Goal: Task Accomplishment & Management: Complete application form

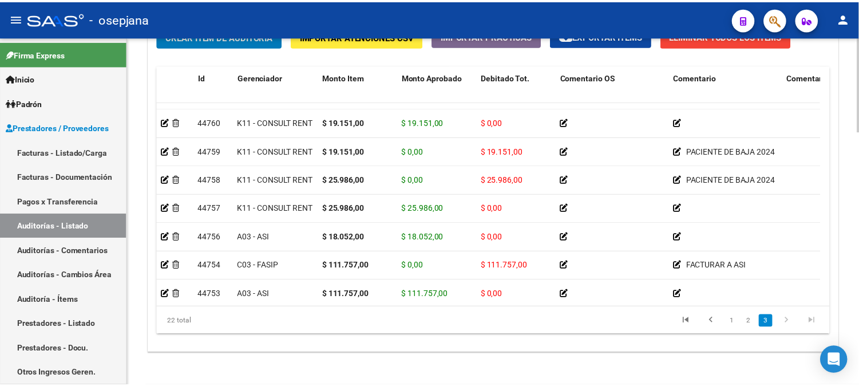
scroll to position [931, 0]
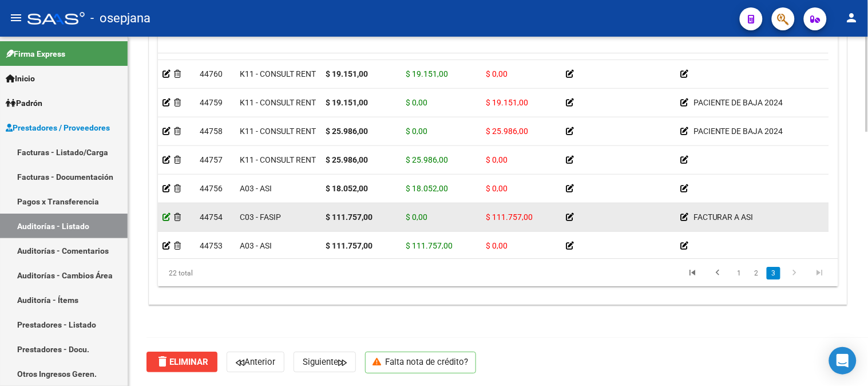
click at [167, 218] on icon at bounding box center [167, 217] width 8 height 8
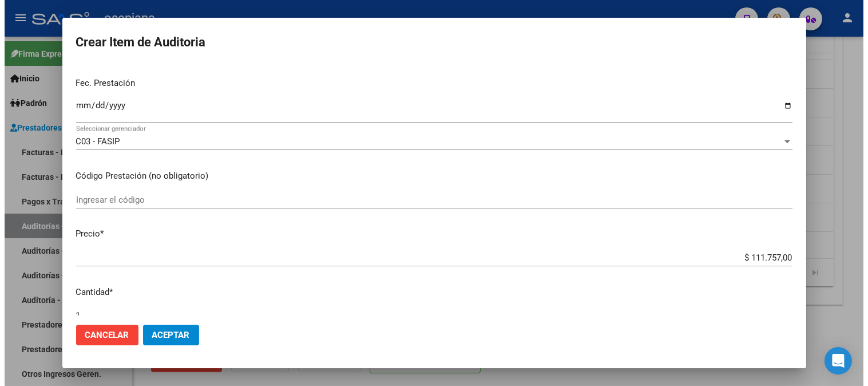
scroll to position [0, 0]
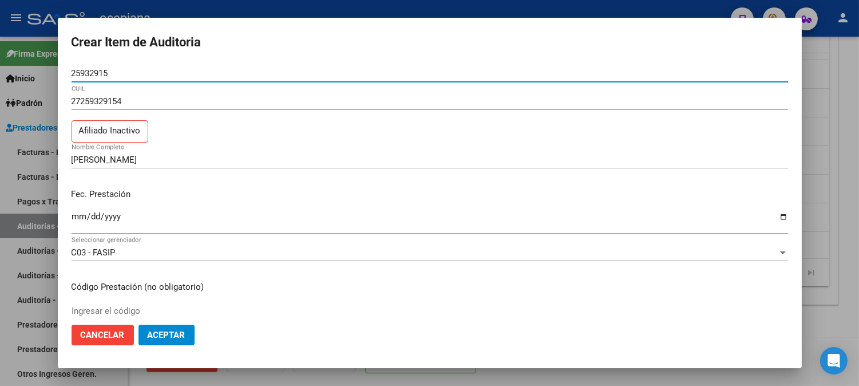
drag, startPoint x: 130, startPoint y: 73, endPoint x: 0, endPoint y: 70, distance: 130.0
click at [0, 70] on div "Crear Item de Auditoria 25932915 Nro Documento 27259329154 CUIL Afiliado Inacti…" at bounding box center [429, 193] width 859 height 386
type input "25732915"
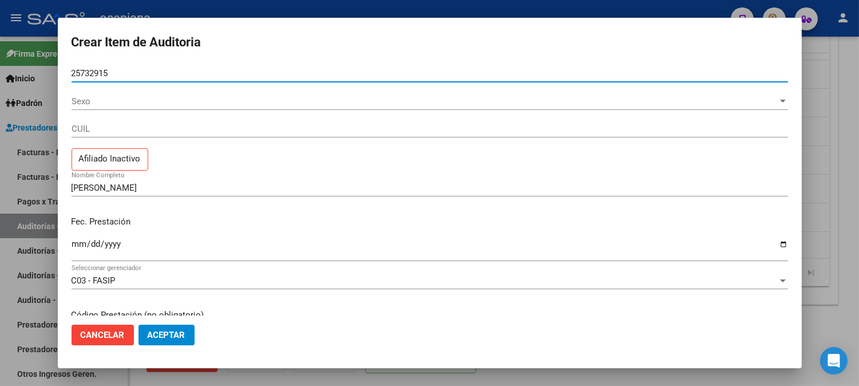
type input "25732915"
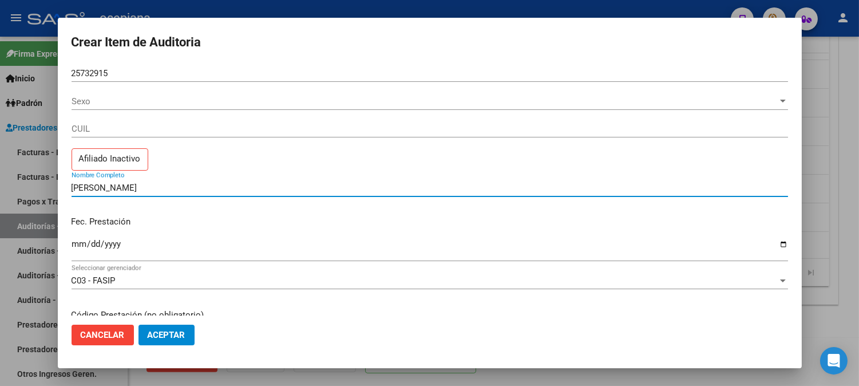
click at [246, 190] on input "[PERSON_NAME]" at bounding box center [430, 188] width 717 height 10
type input "[PERSON_NAME]"
click at [831, 181] on div at bounding box center [429, 193] width 859 height 386
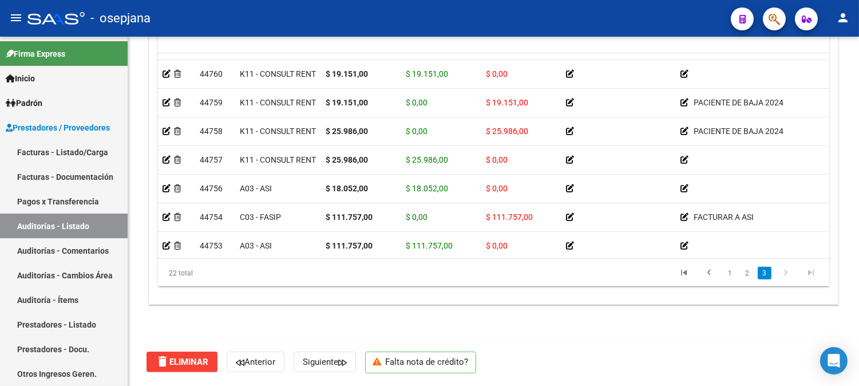
scroll to position [931, 0]
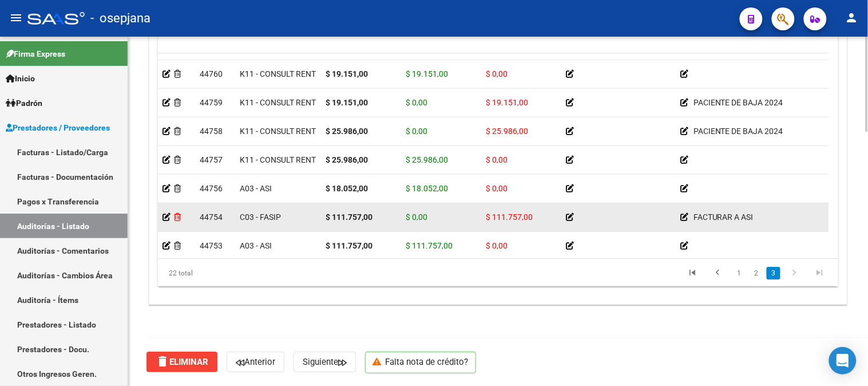
click at [177, 218] on icon at bounding box center [177, 217] width 7 height 8
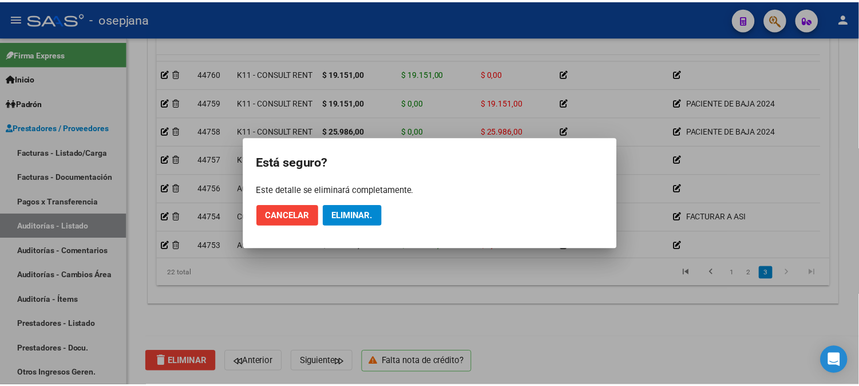
scroll to position [962, 0]
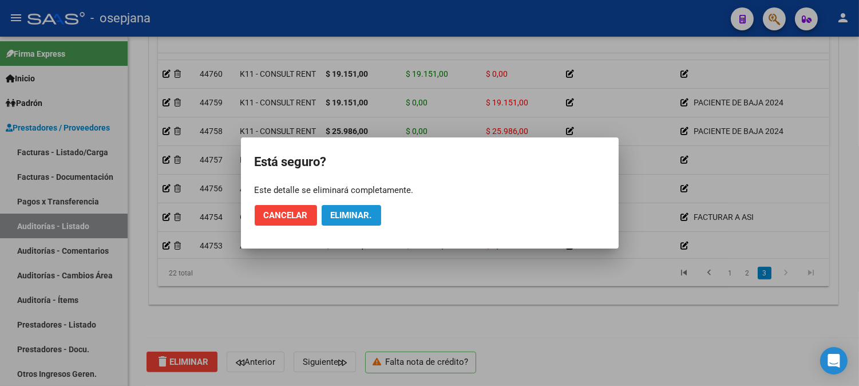
click at [372, 211] on span "Eliminar." at bounding box center [351, 215] width 41 height 10
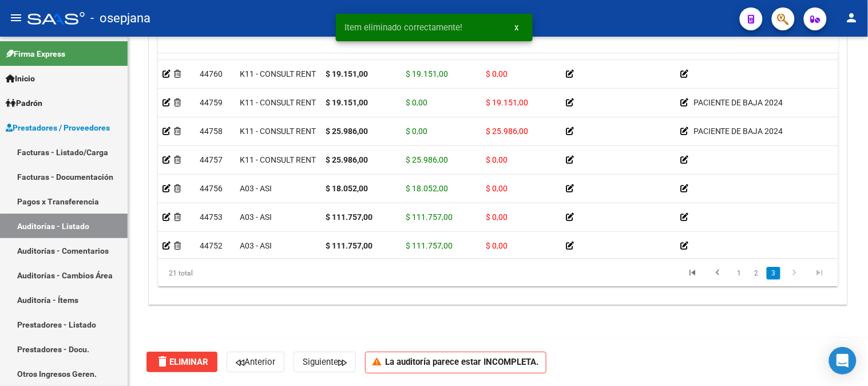
scroll to position [933, 0]
click at [842, 77] on div "Crear Item de Auditoria Importar Atenciones CSV Importar Prácticas cloud_downlo…" at bounding box center [498, 137] width 698 height 336
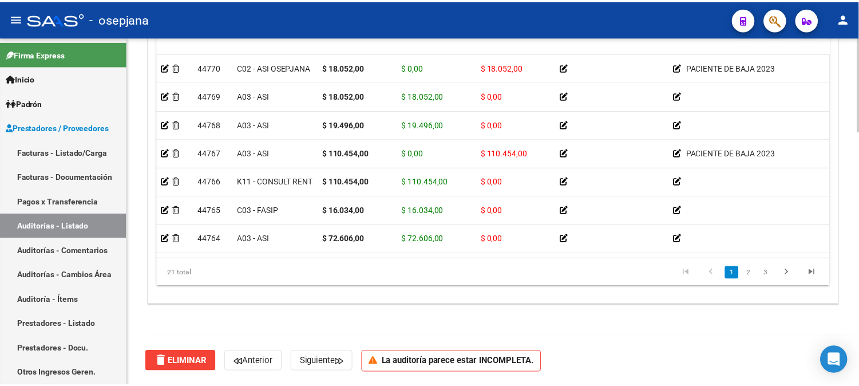
scroll to position [584, 0]
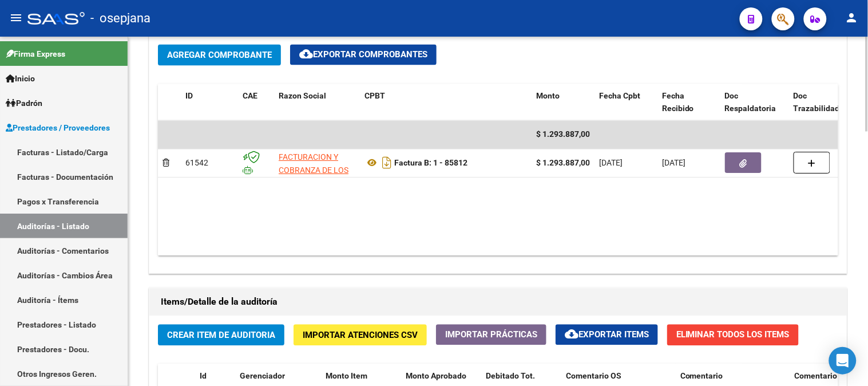
click at [868, 53] on div at bounding box center [867, 211] width 3 height 349
click at [210, 334] on span "Crear Item de Auditoria" at bounding box center [221, 335] width 108 height 10
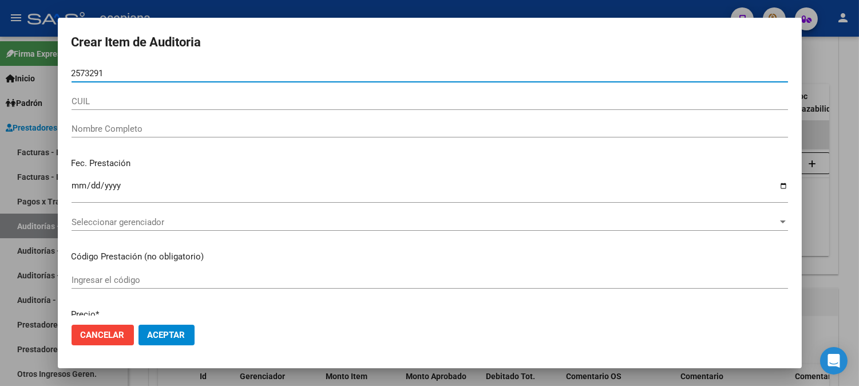
type input "25732915"
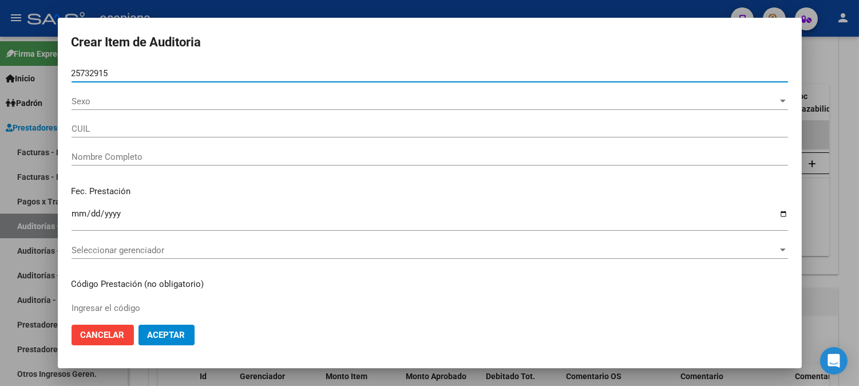
type input "20257329152"
type input "[PERSON_NAME]"
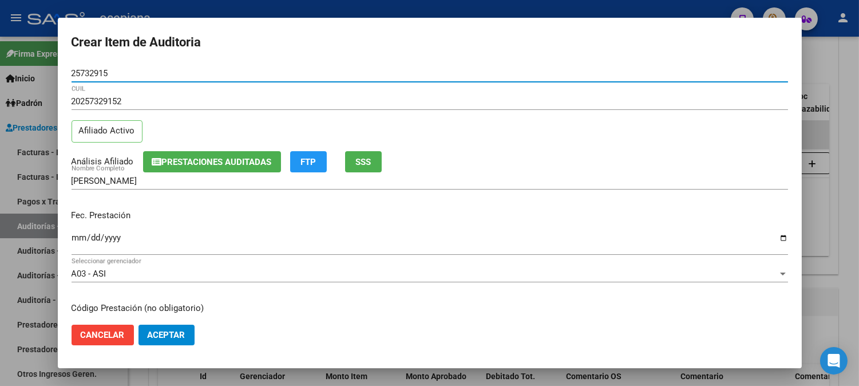
type input "25732915"
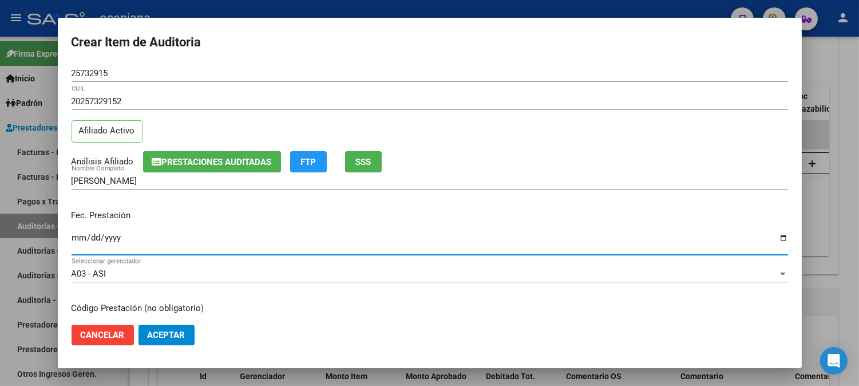
click at [81, 244] on input "Ingresar la fecha" at bounding box center [430, 242] width 717 height 18
type input "[DATE]"
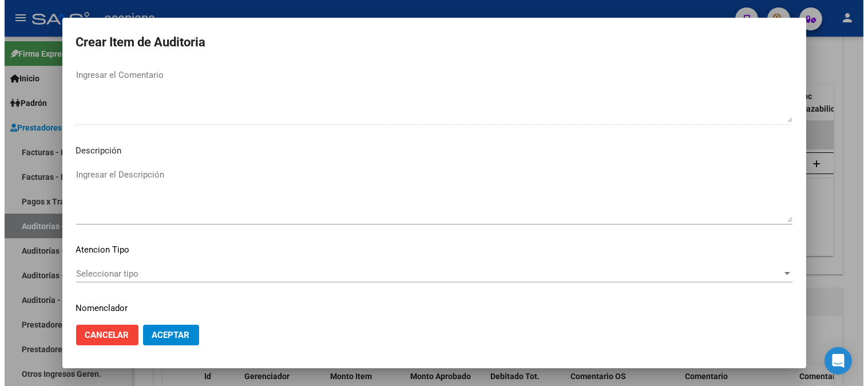
scroll to position [780, 0]
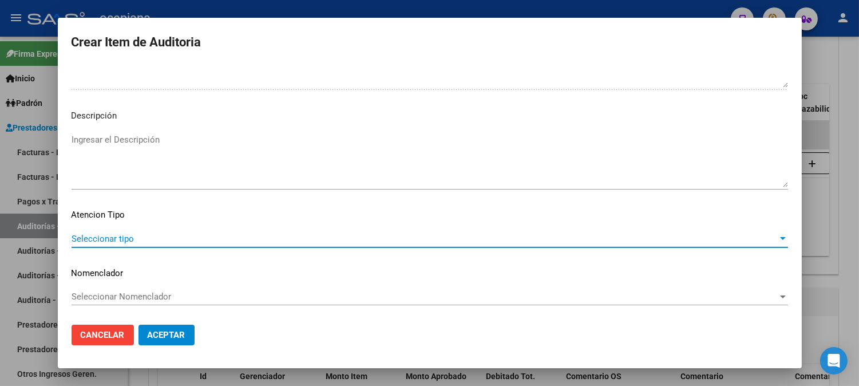
click at [136, 234] on span "Seleccionar tipo" at bounding box center [425, 239] width 706 height 10
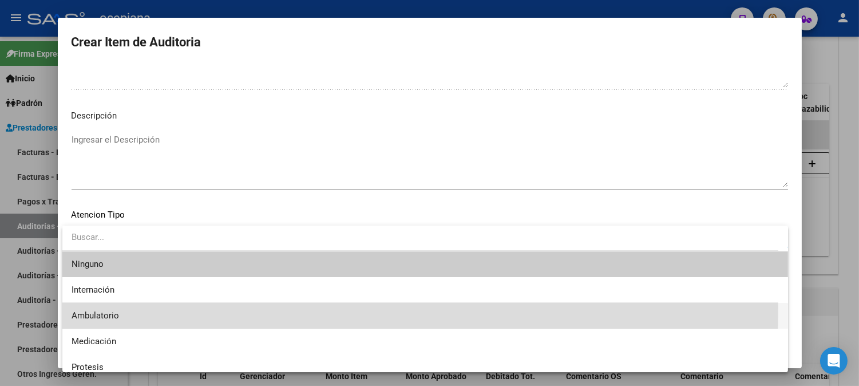
click at [96, 307] on span "Ambulatorio" at bounding box center [426, 316] width 708 height 26
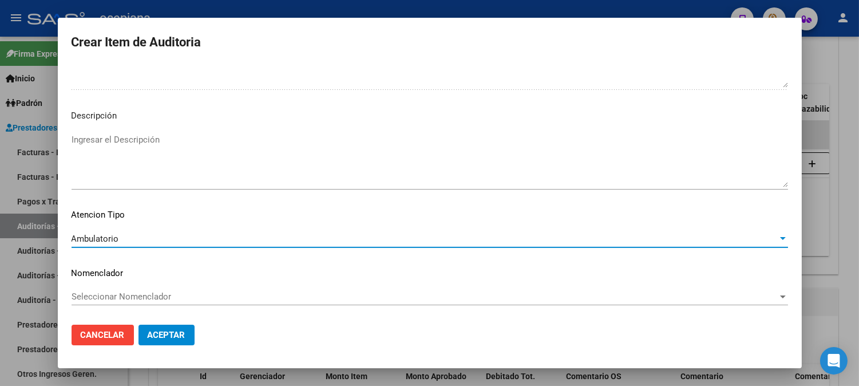
click at [101, 301] on span "Seleccionar Nomenclador" at bounding box center [425, 296] width 706 height 10
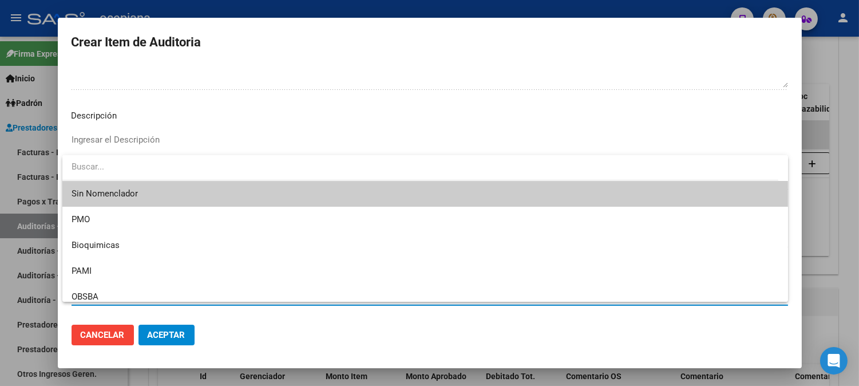
click at [124, 200] on span "Sin Nomenclador" at bounding box center [426, 194] width 708 height 26
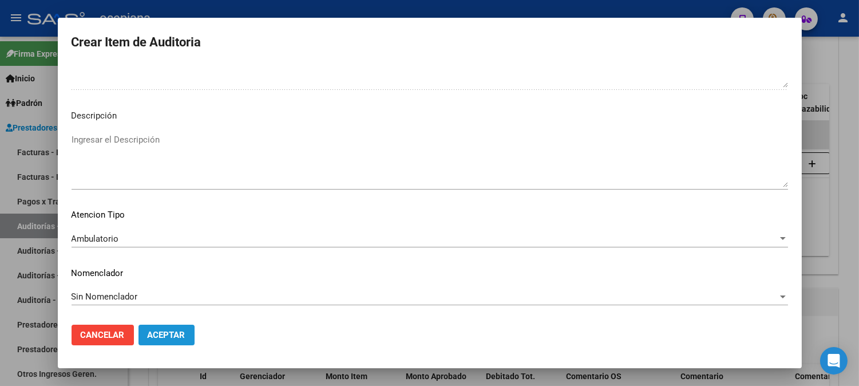
click at [152, 327] on button "Aceptar" at bounding box center [167, 335] width 56 height 21
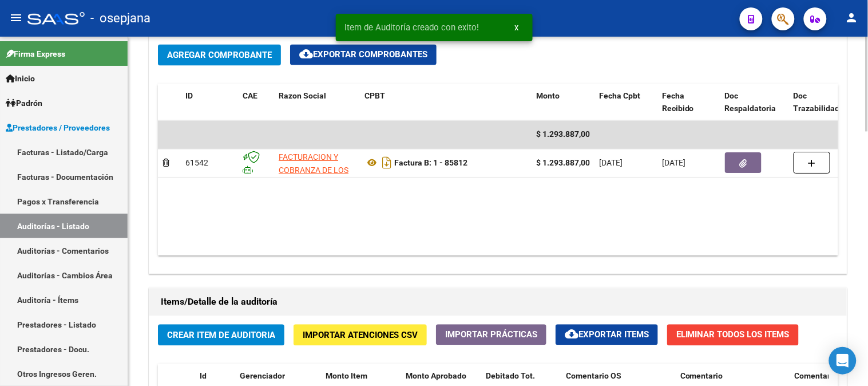
click at [864, 218] on div "arrow_back Editar 7869 cloud_download Generar informe Puede notificar al gerenc…" at bounding box center [498, 93] width 740 height 1281
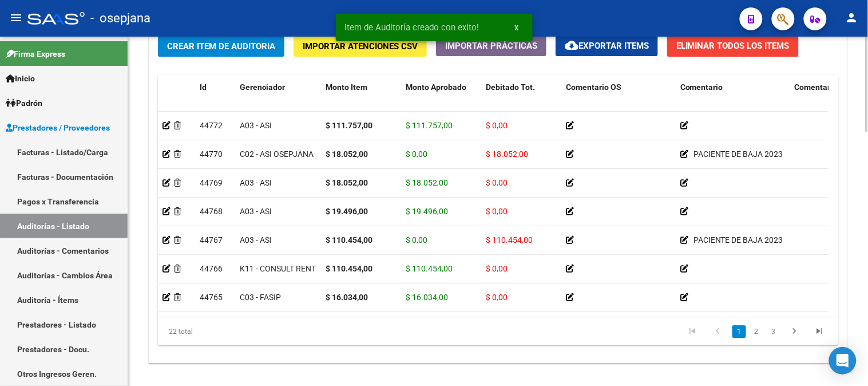
scroll to position [933, 0]
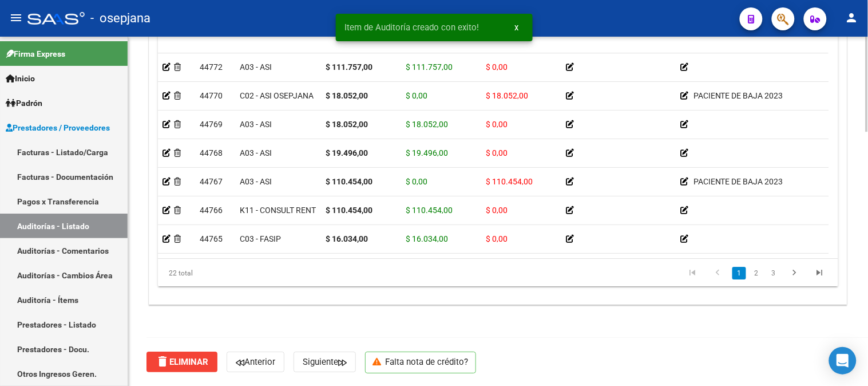
click at [868, 338] on div at bounding box center [867, 338] width 3 height 95
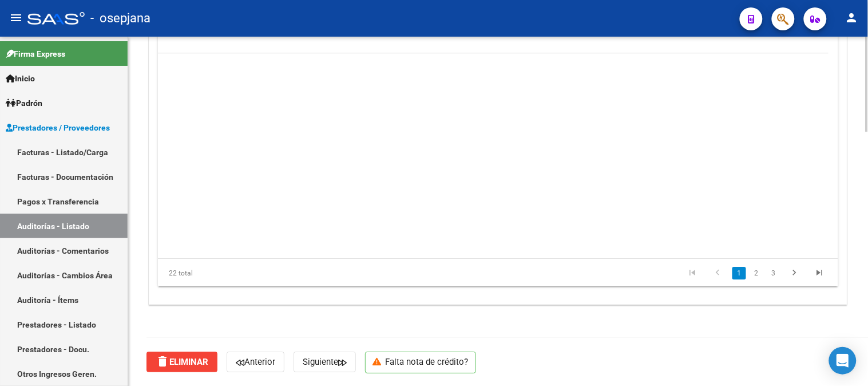
scroll to position [0, 0]
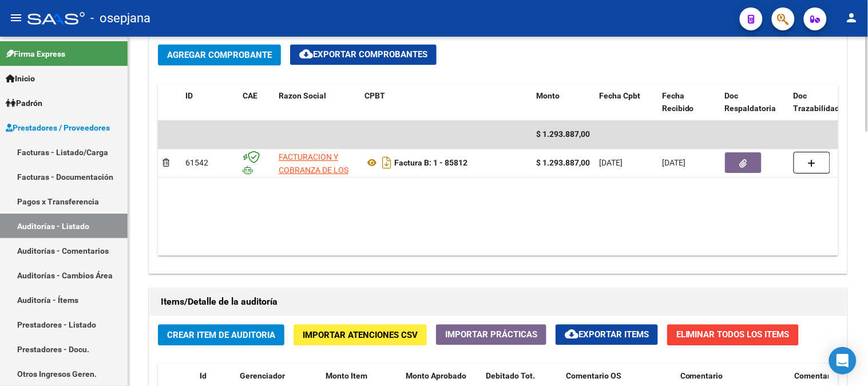
click at [868, 73] on div at bounding box center [867, 211] width 3 height 349
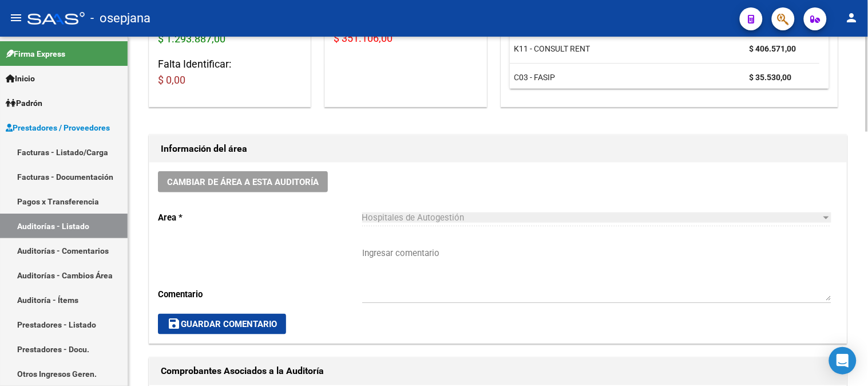
click at [867, 90] on div at bounding box center [867, 211] width 3 height 349
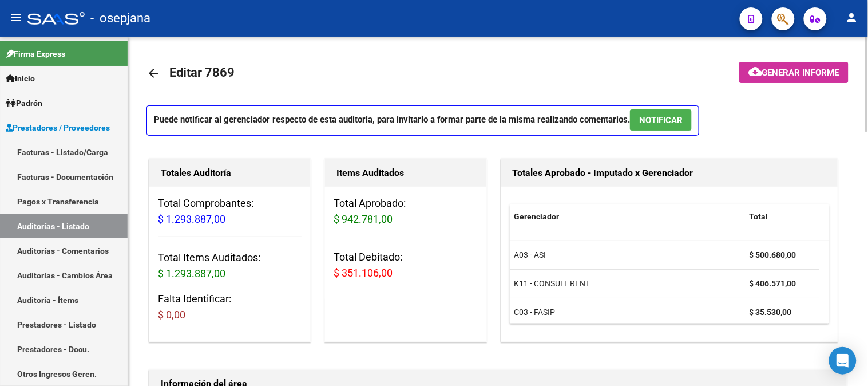
click at [867, 90] on div at bounding box center [867, 211] width 3 height 349
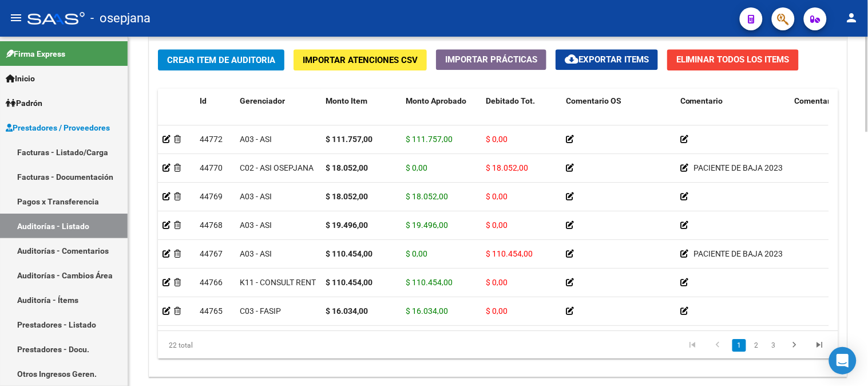
scroll to position [871, 0]
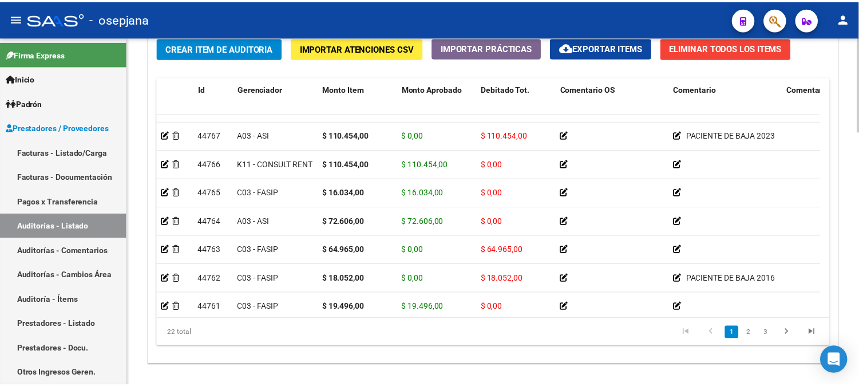
scroll to position [81, 0]
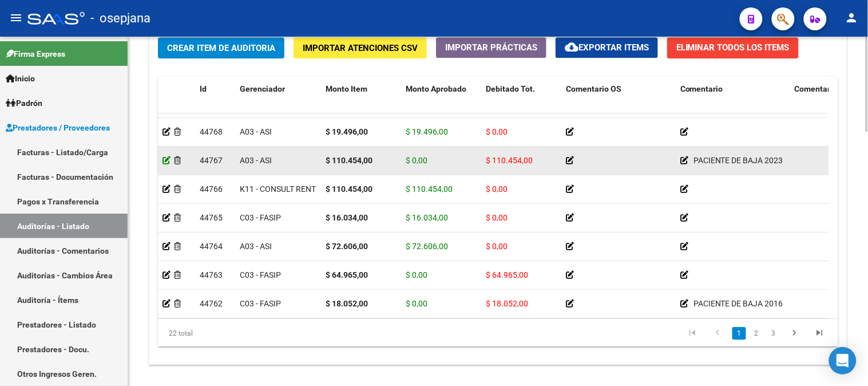
click at [166, 161] on icon at bounding box center [167, 160] width 8 height 8
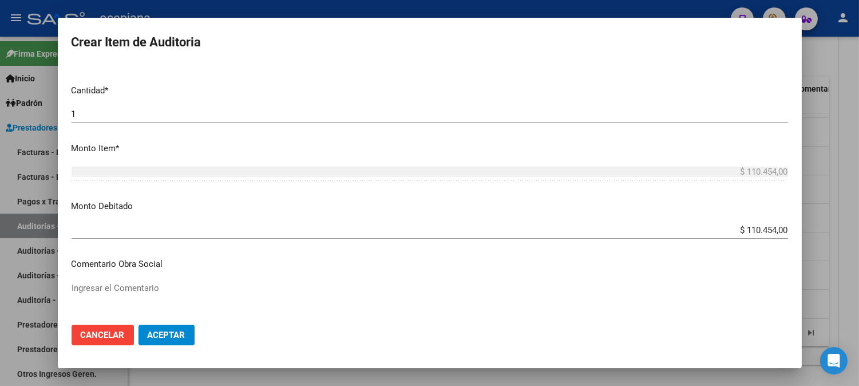
scroll to position [296, 0]
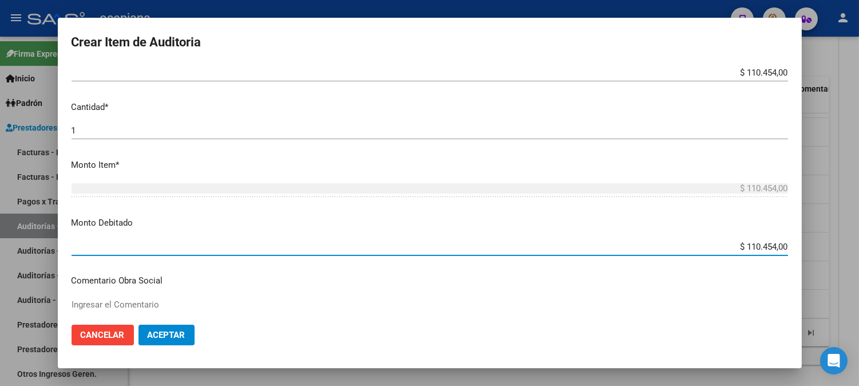
drag, startPoint x: 723, startPoint y: 247, endPoint x: 823, endPoint y: 249, distance: 99.6
click at [823, 247] on div "Crear Item de Auditoria 28732632 Nro Documento 27287326322 CUIL Afiliado Inacti…" at bounding box center [429, 193] width 859 height 386
type input "$ 0,00"
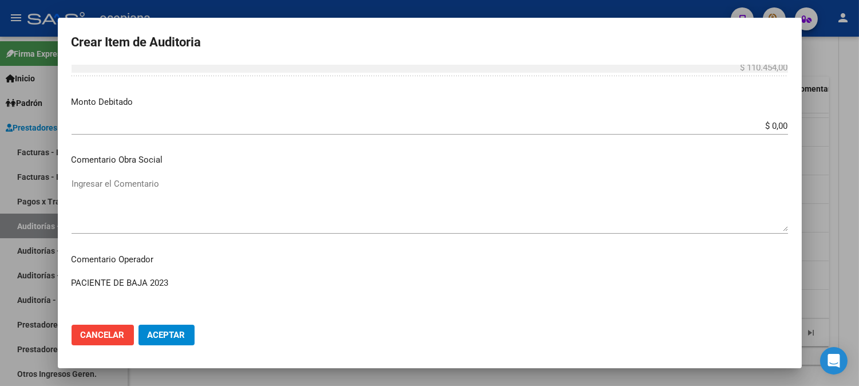
scroll to position [626, 0]
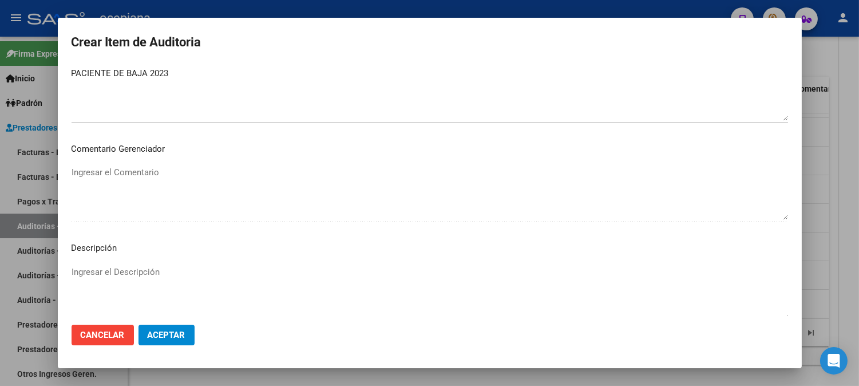
drag, startPoint x: 809, startPoint y: 299, endPoint x: 736, endPoint y: 330, distance: 79.0
click at [736, 330] on mat-dialog-actions "Cancelar Aceptar" at bounding box center [430, 334] width 717 height 39
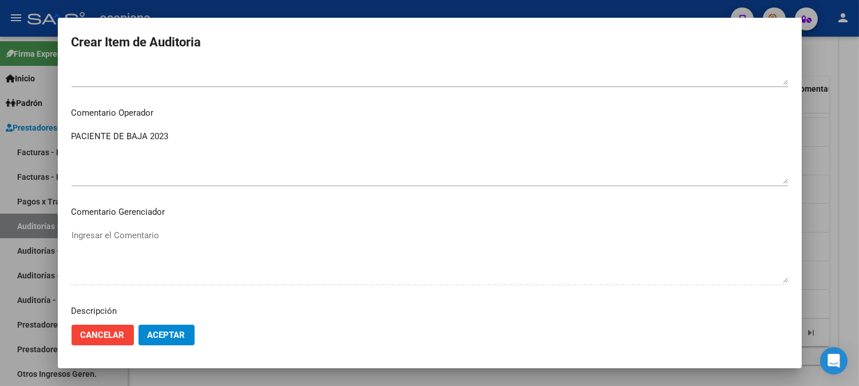
scroll to position [538, 0]
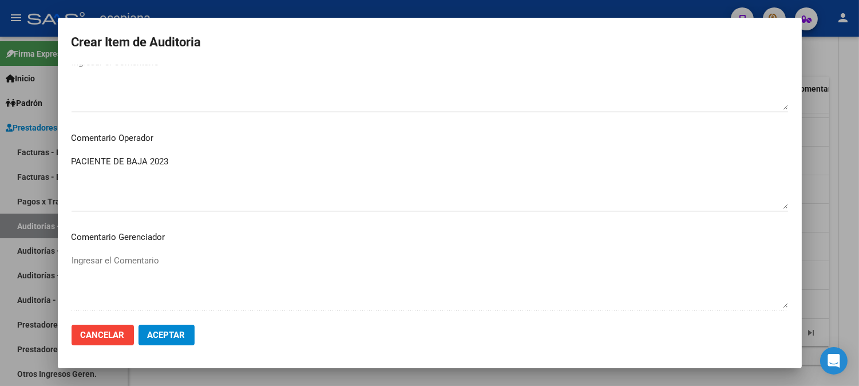
click at [176, 161] on textarea "PACIENTE DE BAJA 2023" at bounding box center [430, 182] width 717 height 54
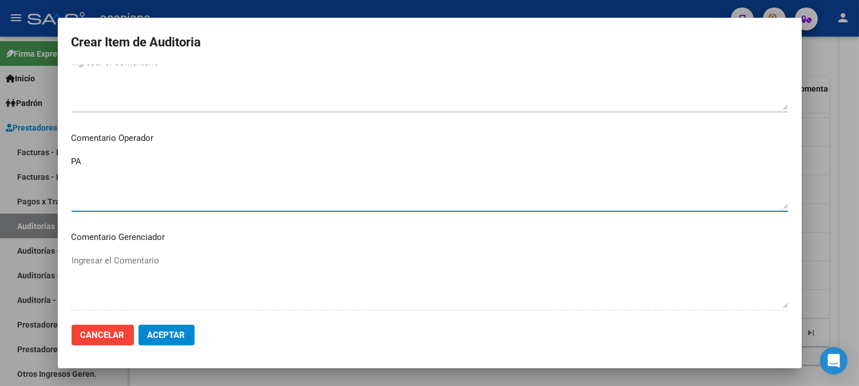
type textarea "P"
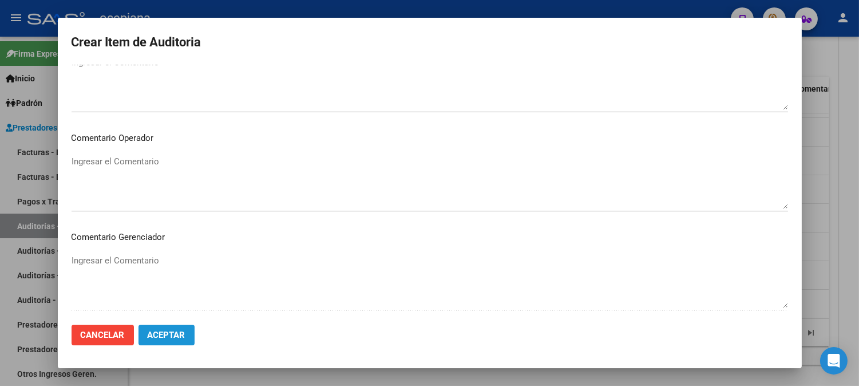
click at [169, 330] on span "Aceptar" at bounding box center [167, 335] width 38 height 10
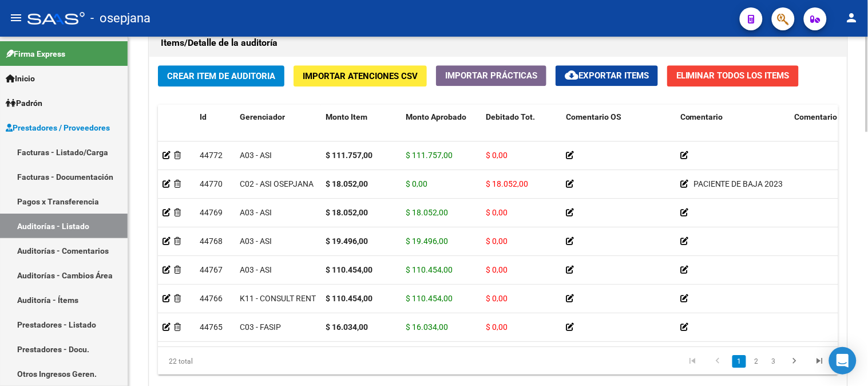
scroll to position [855, 0]
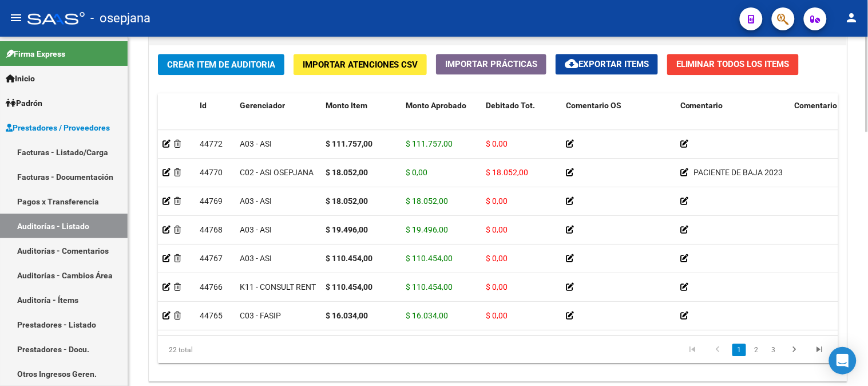
click at [867, 335] on div at bounding box center [867, 317] width 3 height 95
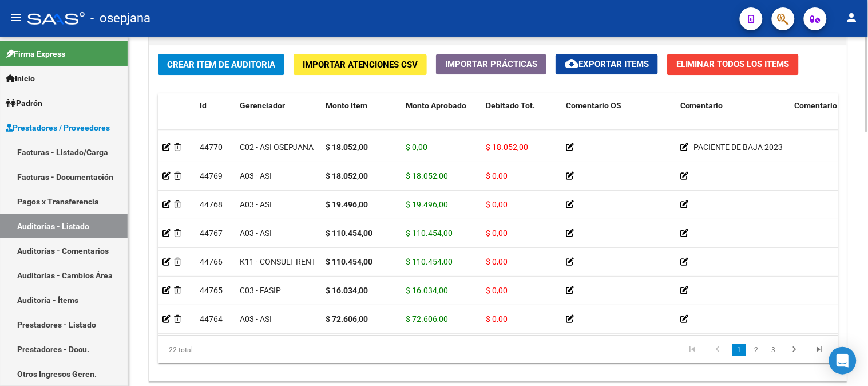
scroll to position [0, 0]
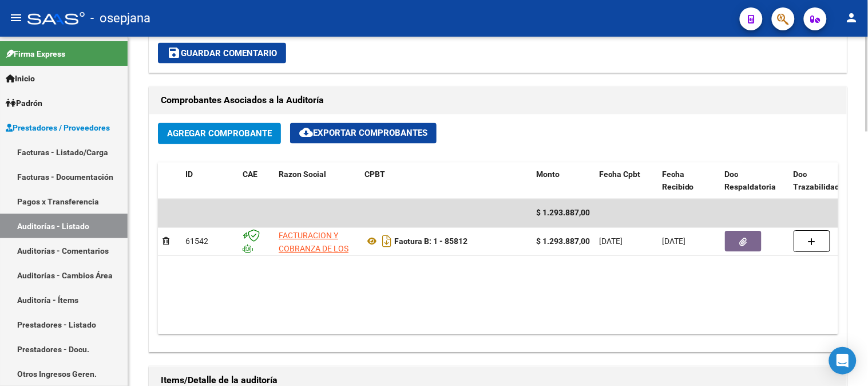
click at [867, 64] on div at bounding box center [867, 211] width 3 height 349
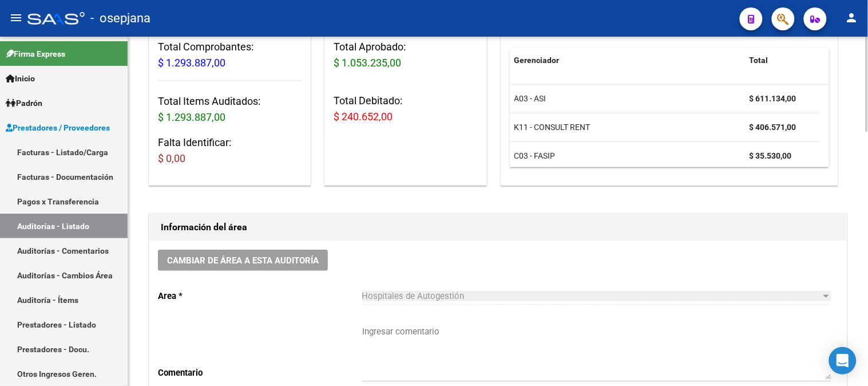
click at [867, 64] on div at bounding box center [867, 211] width 3 height 349
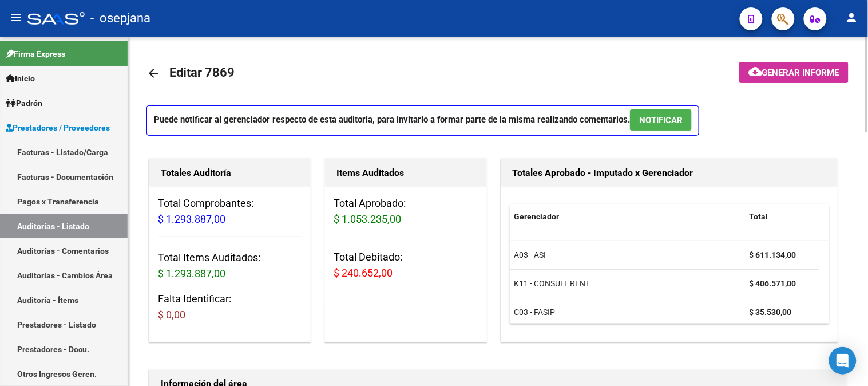
click at [867, 64] on div at bounding box center [867, 211] width 3 height 349
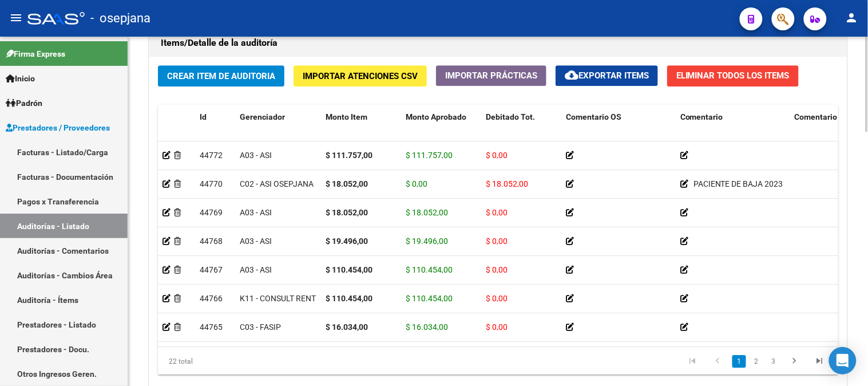
scroll to position [848, 0]
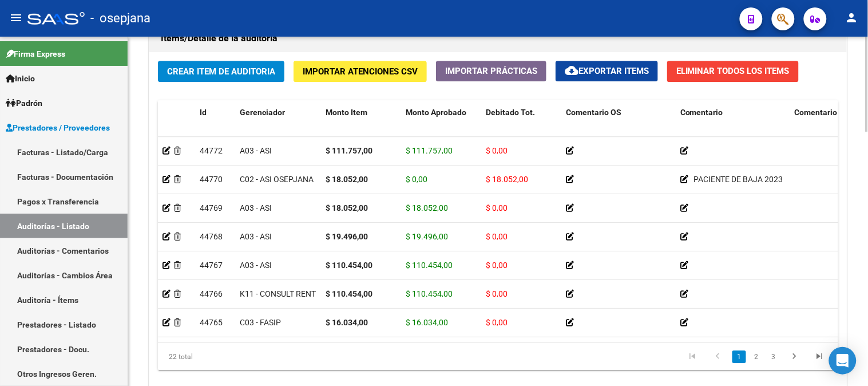
click at [868, 295] on div at bounding box center [867, 315] width 3 height 95
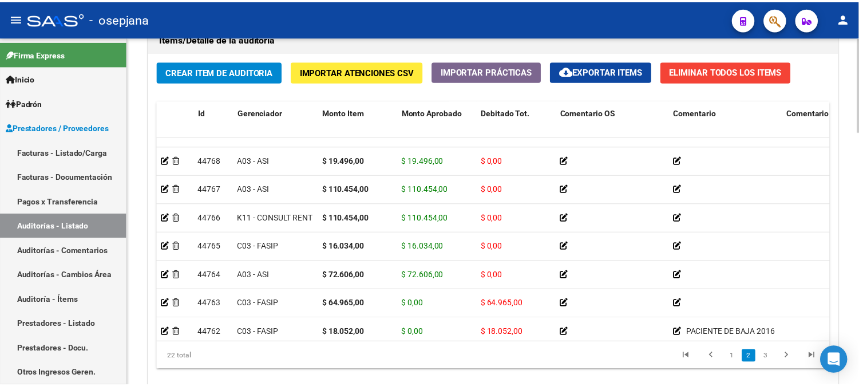
scroll to position [101, 0]
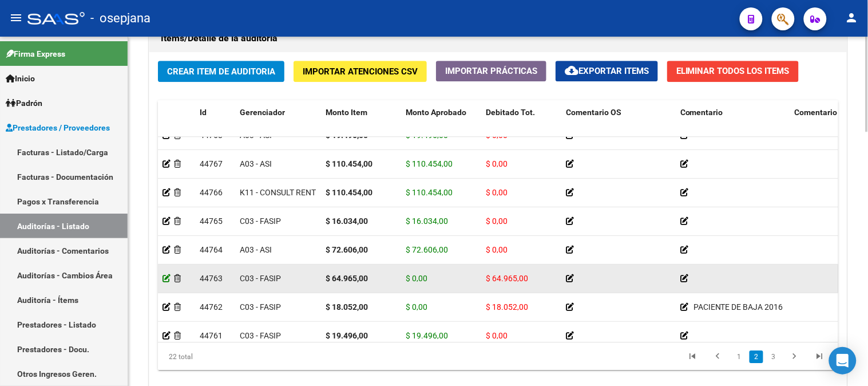
click at [167, 278] on icon at bounding box center [167, 278] width 8 height 8
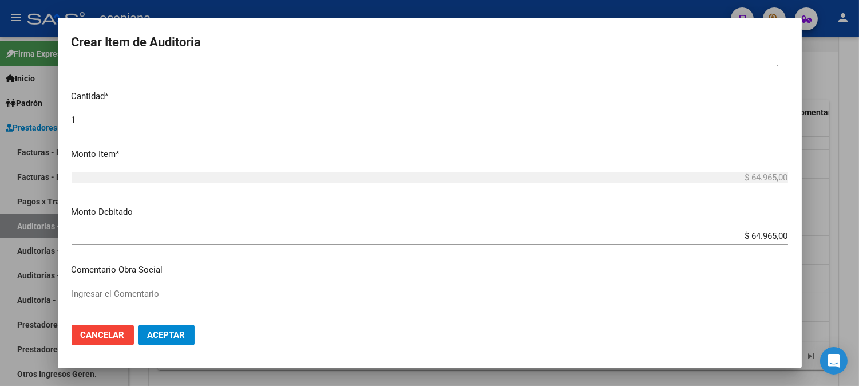
scroll to position [375, 0]
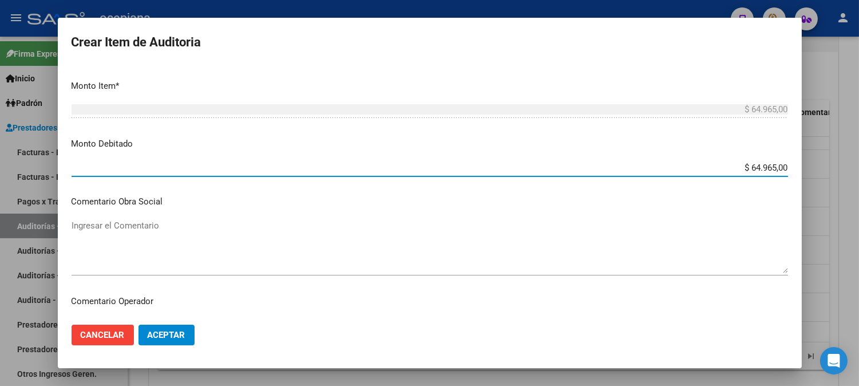
drag, startPoint x: 740, startPoint y: 165, endPoint x: 866, endPoint y: 155, distance: 126.3
click at [859, 155] on html "menu - osepjana person Firma Express Inicio Calendario SSS Instructivos Contact…" at bounding box center [429, 193] width 859 height 386
type input "$ 0,00"
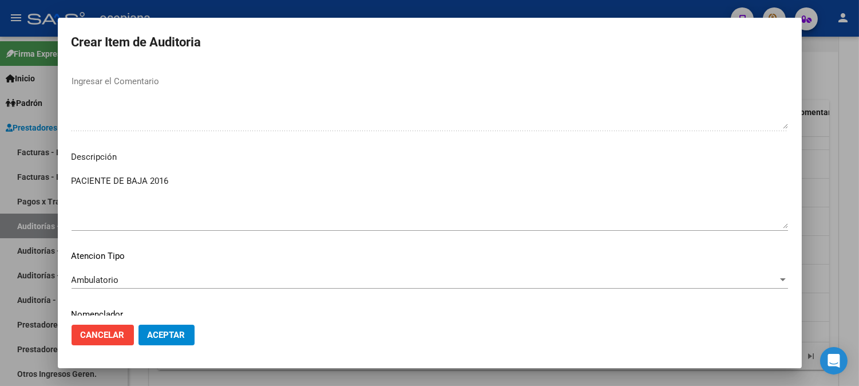
scroll to position [758, 0]
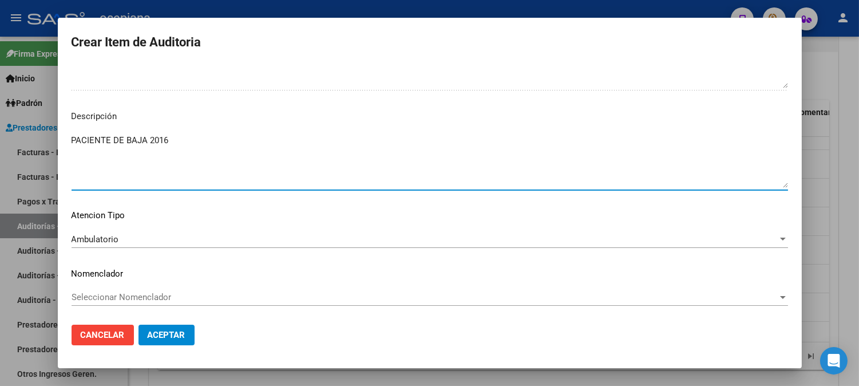
drag, startPoint x: 180, startPoint y: 143, endPoint x: 13, endPoint y: 127, distance: 168.6
click at [13, 127] on div "Crear Item de Auditoria 26734196 Nro Documento 27267341961 CUIL Afiliado Inacti…" at bounding box center [429, 193] width 859 height 386
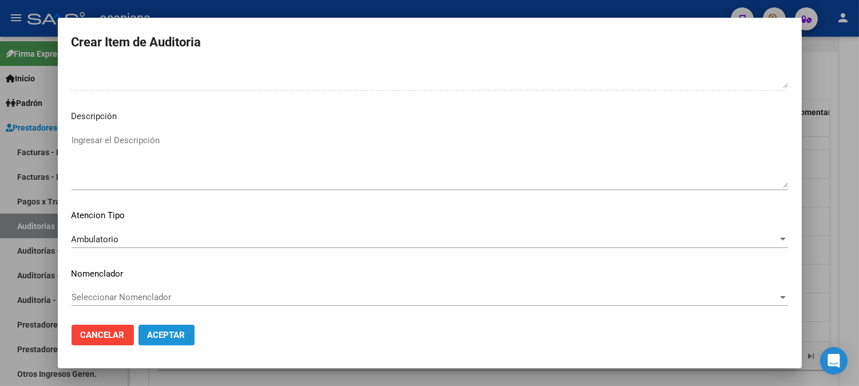
click at [172, 335] on span "Aceptar" at bounding box center [167, 335] width 38 height 10
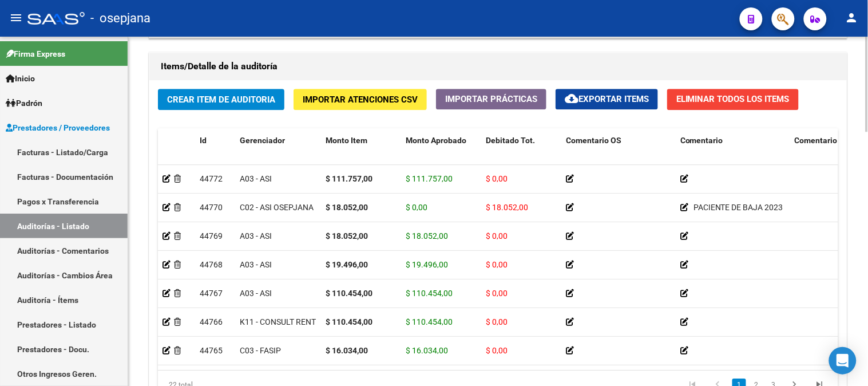
scroll to position [892, 0]
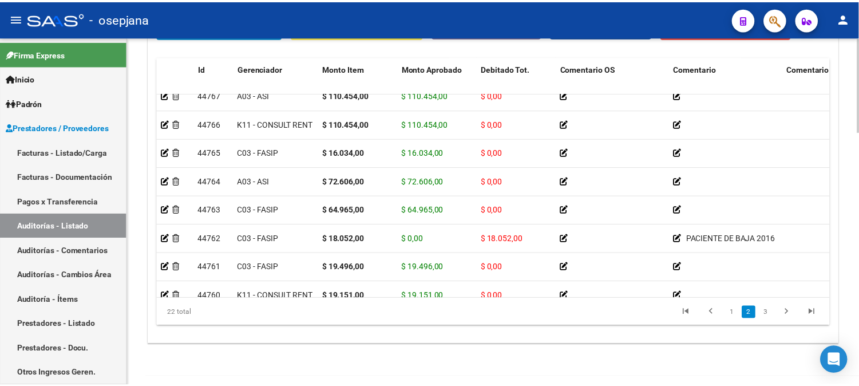
scroll to position [149, 0]
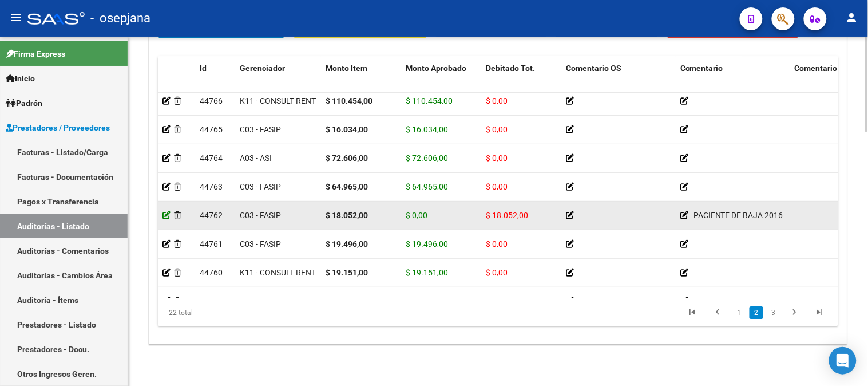
click at [167, 214] on icon at bounding box center [167, 215] width 8 height 8
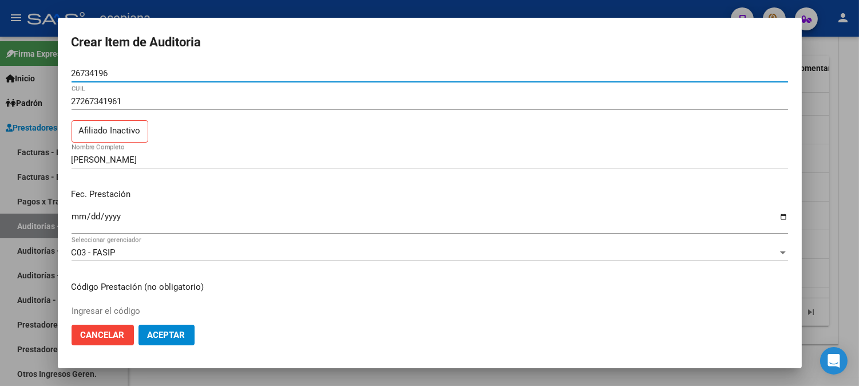
click at [163, 347] on mat-dialog-actions "Cancelar Aceptar" at bounding box center [430, 334] width 717 height 39
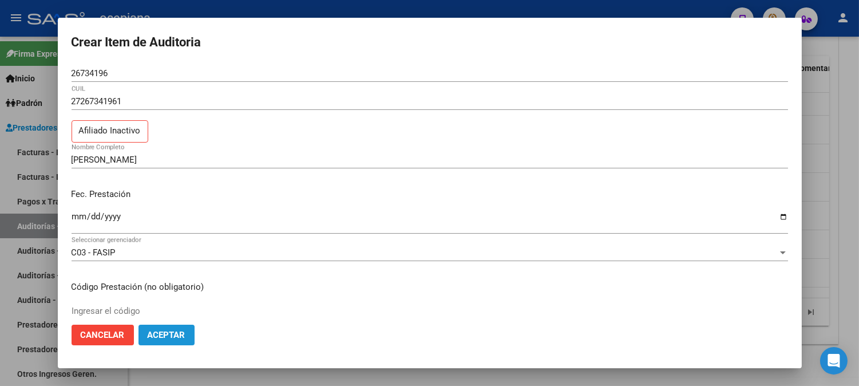
click at [161, 338] on span "Aceptar" at bounding box center [167, 335] width 38 height 10
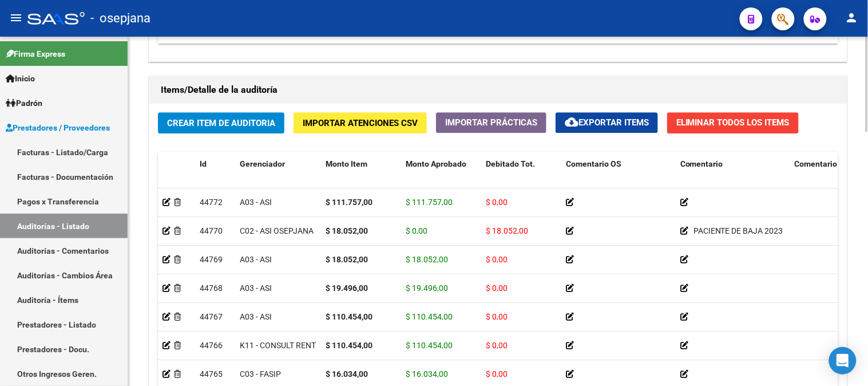
scroll to position [897, 0]
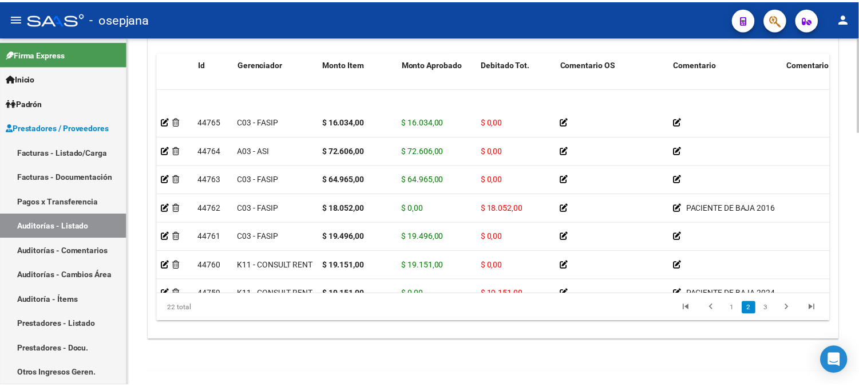
scroll to position [178, 0]
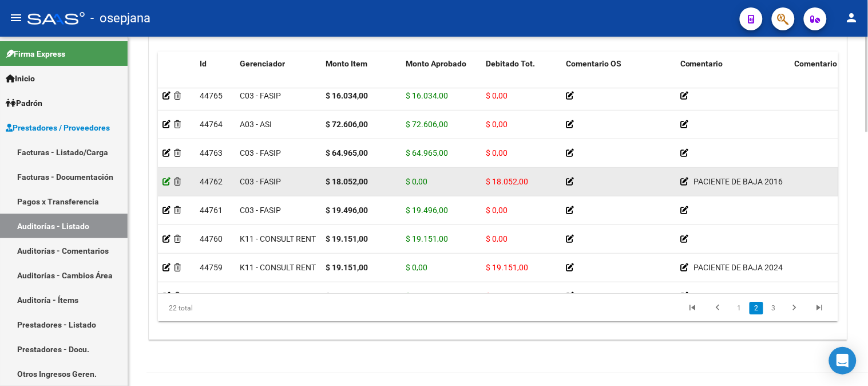
click at [165, 181] on icon at bounding box center [167, 181] width 8 height 8
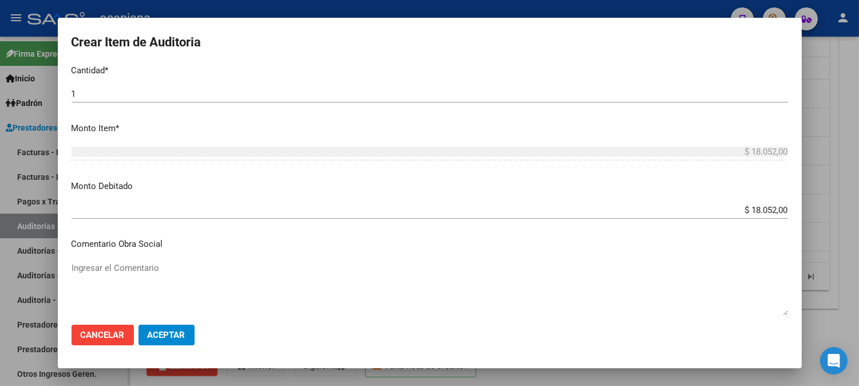
scroll to position [380, 0]
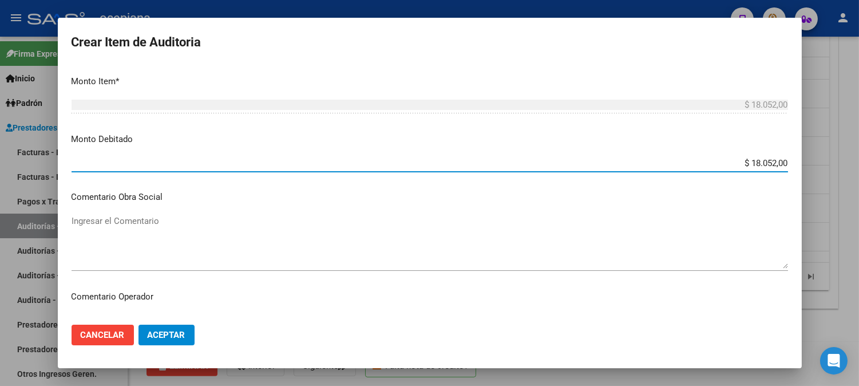
drag, startPoint x: 728, startPoint y: 167, endPoint x: 826, endPoint y: 172, distance: 98.6
click at [826, 172] on div "Crear Item de Auditoria 26734196 Nro Documento 27267341961 CUIL Afiliado Inacti…" at bounding box center [429, 193] width 859 height 386
type input "$ 0,00"
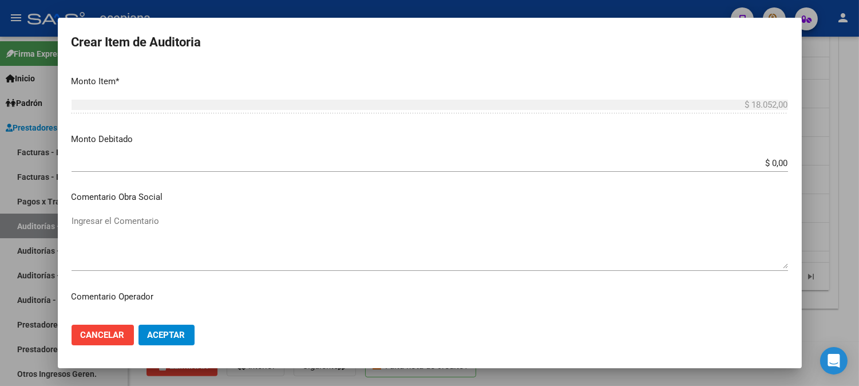
drag, startPoint x: 799, startPoint y: 235, endPoint x: 185, endPoint y: 151, distance: 619.5
click at [185, 151] on mat-dialog-content "26734196 Nro Documento 27267341961 CUIL Afiliado Inactivo [PERSON_NAME] Nombre …" at bounding box center [430, 190] width 744 height 251
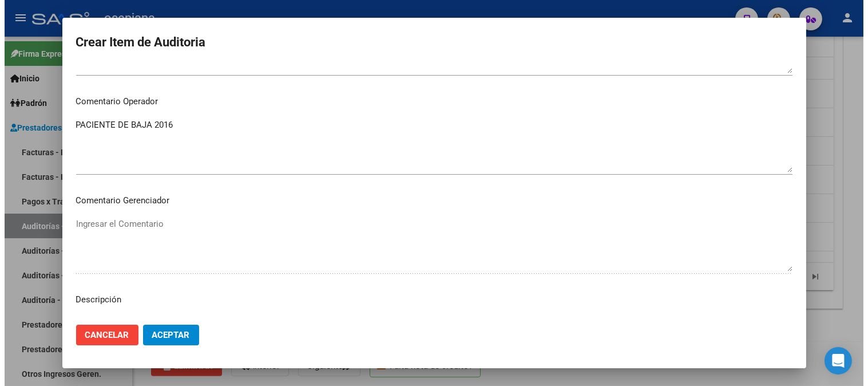
scroll to position [591, 0]
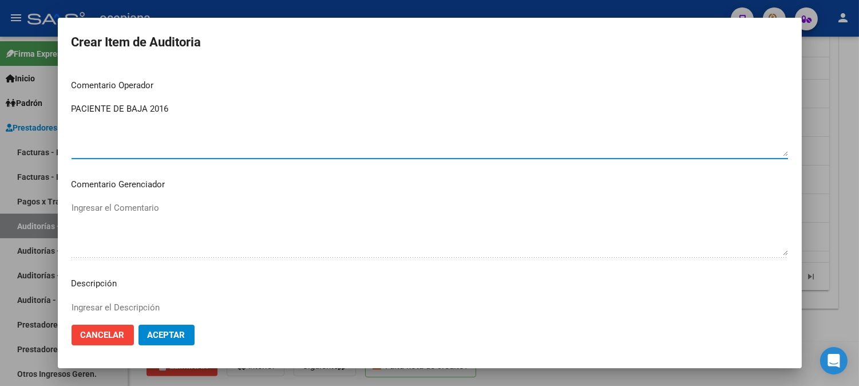
drag, startPoint x: 197, startPoint y: 117, endPoint x: 19, endPoint y: 99, distance: 179.0
click at [19, 99] on div "Crear Item de Auditoria 26734196 Nro Documento 27267341961 CUIL Afiliado Inacti…" at bounding box center [429, 193] width 859 height 386
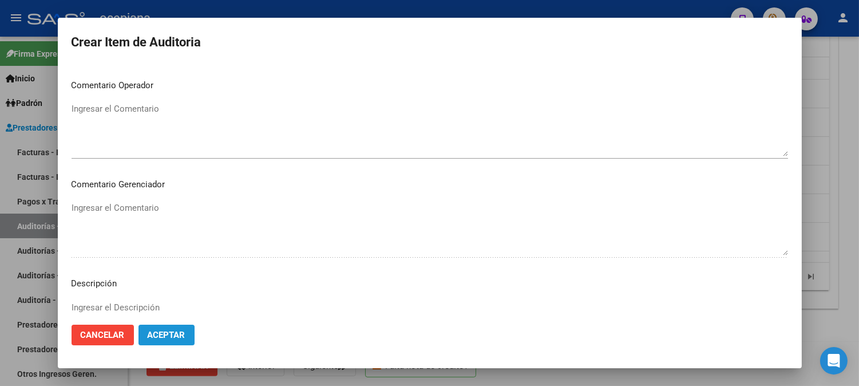
click at [157, 330] on span "Aceptar" at bounding box center [167, 335] width 38 height 10
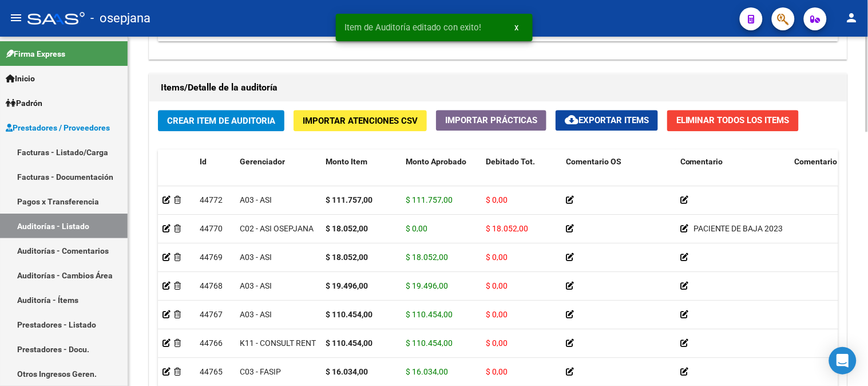
scroll to position [810, 0]
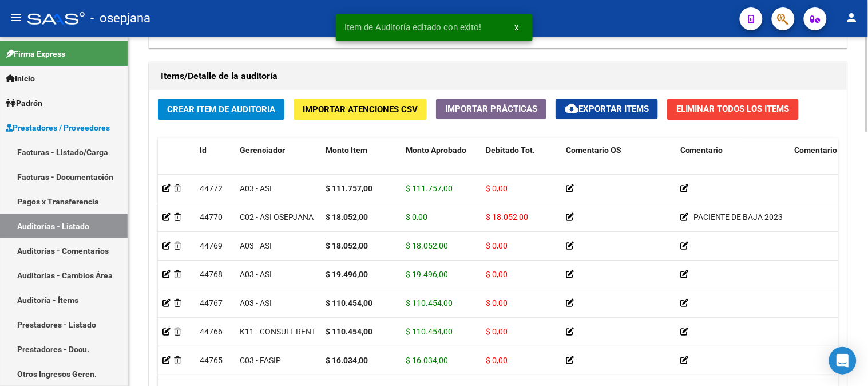
click at [868, 293] on div at bounding box center [867, 305] width 3 height 95
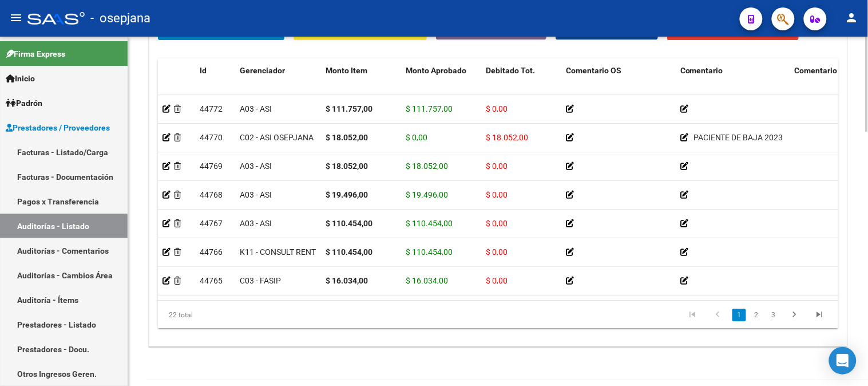
scroll to position [906, 0]
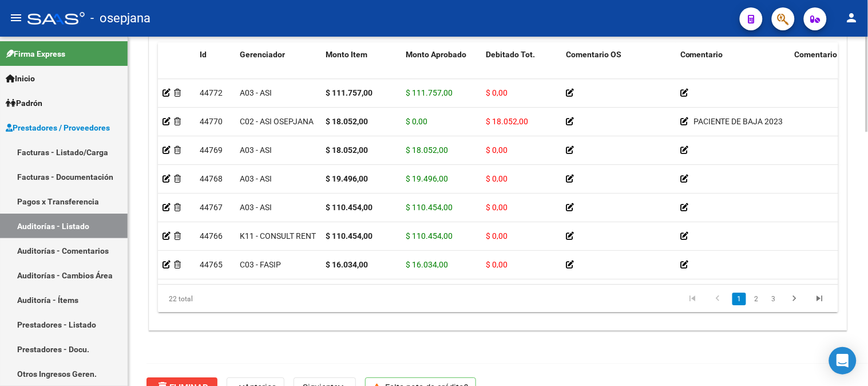
click at [868, 289] on div at bounding box center [867, 331] width 3 height 95
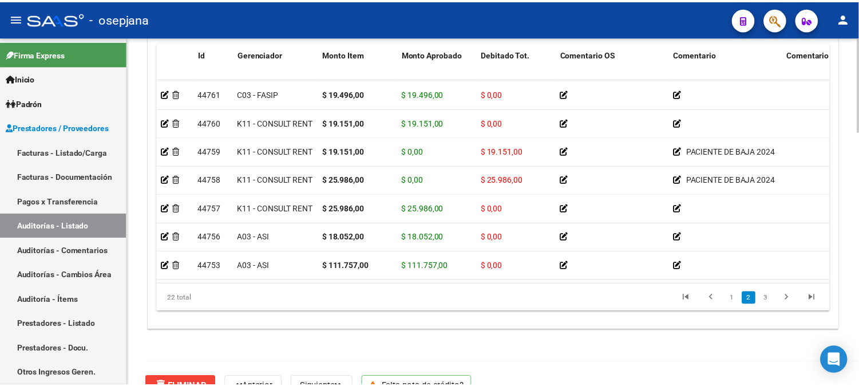
scroll to position [259, 0]
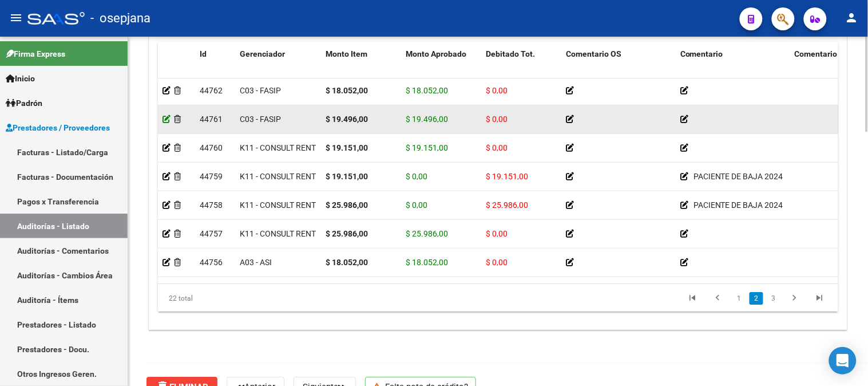
click at [163, 118] on icon at bounding box center [167, 119] width 8 height 8
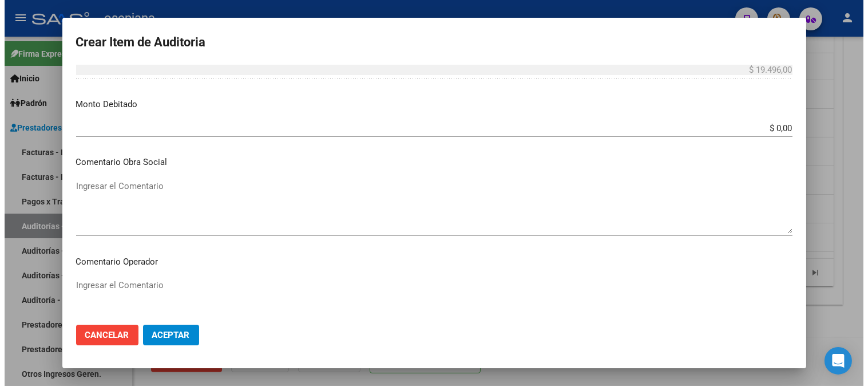
scroll to position [397, 0]
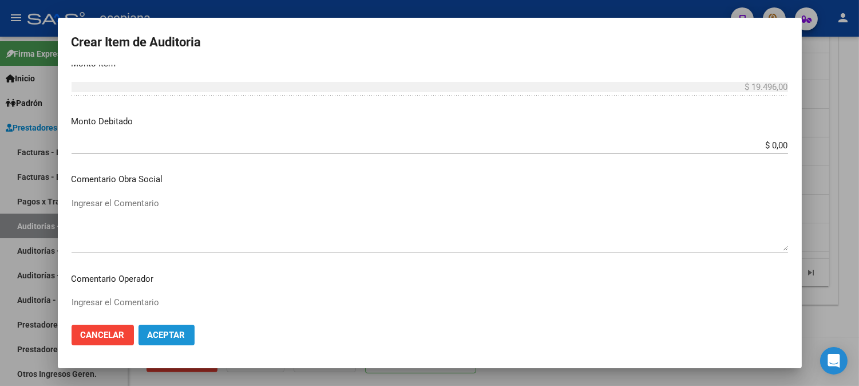
click at [162, 333] on span "Aceptar" at bounding box center [167, 335] width 38 height 10
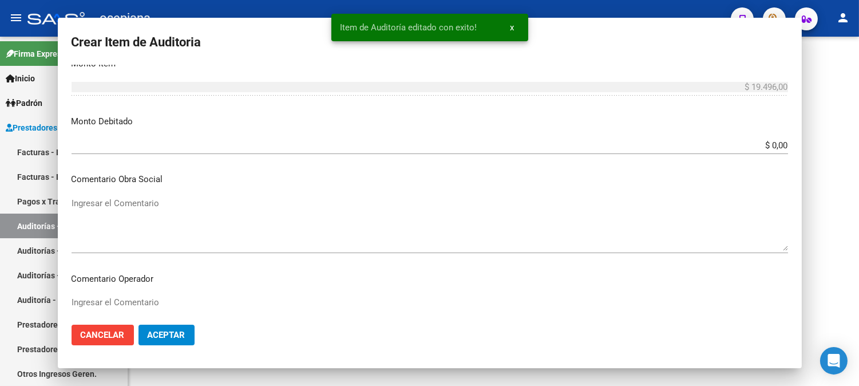
scroll to position [0, 0]
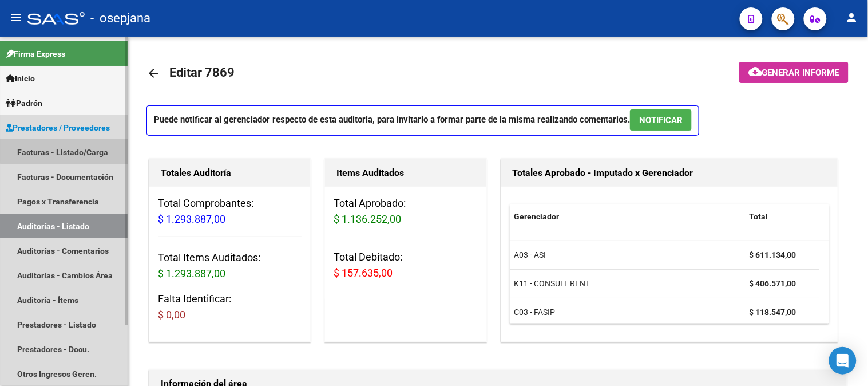
click at [82, 144] on link "Facturas - Listado/Carga" at bounding box center [64, 152] width 128 height 25
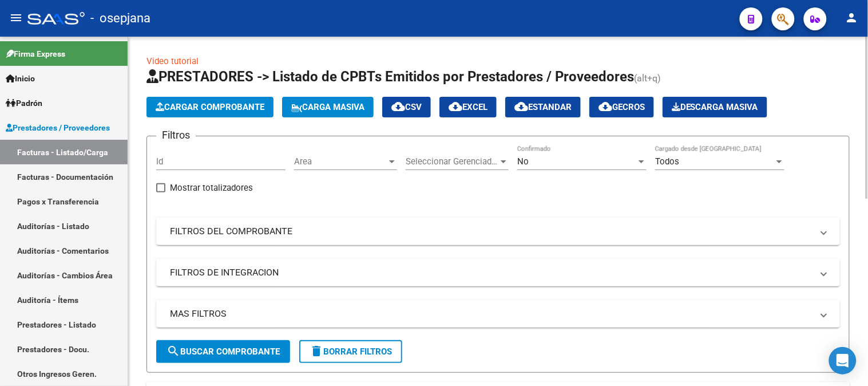
click at [222, 111] on span "Cargar Comprobante" at bounding box center [210, 107] width 109 height 10
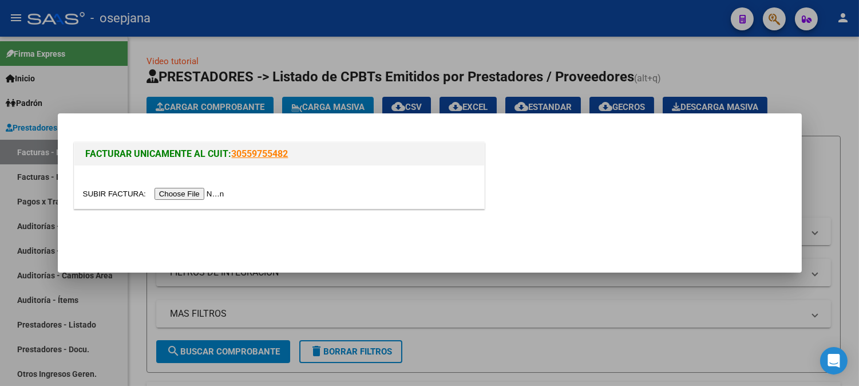
click at [204, 197] on input "file" at bounding box center [155, 194] width 145 height 12
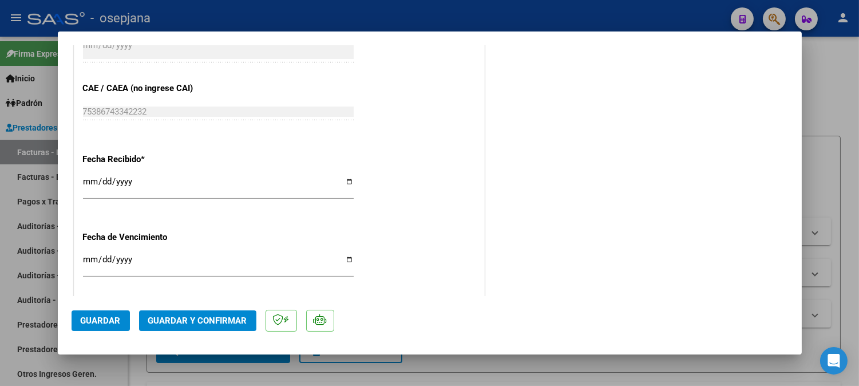
scroll to position [636, 0]
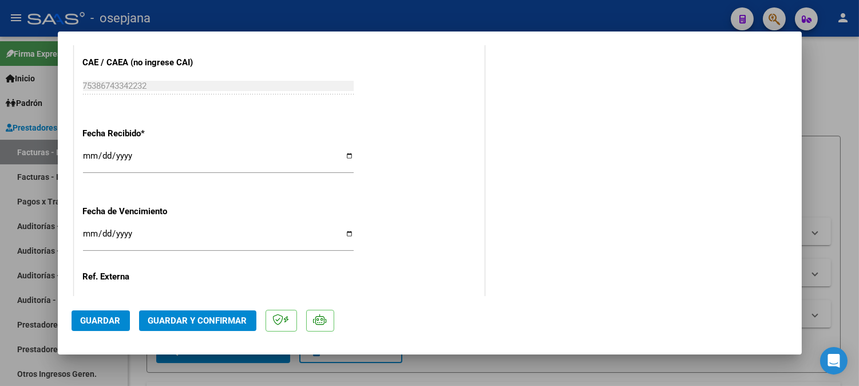
click at [90, 152] on input "[DATE]" at bounding box center [218, 160] width 271 height 18
type input "[DATE]"
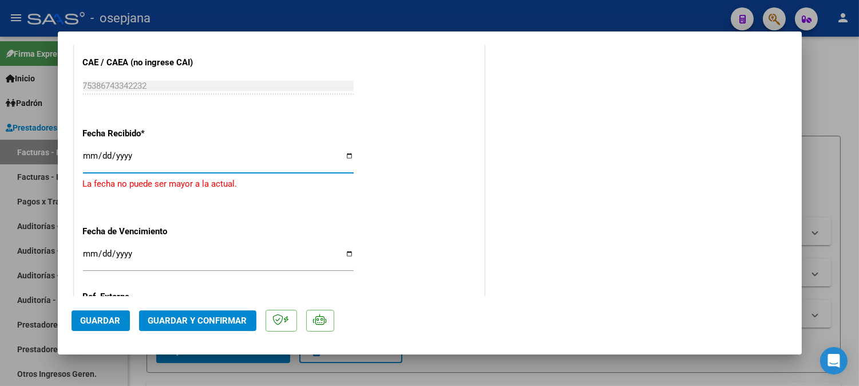
type input "[DATE]"
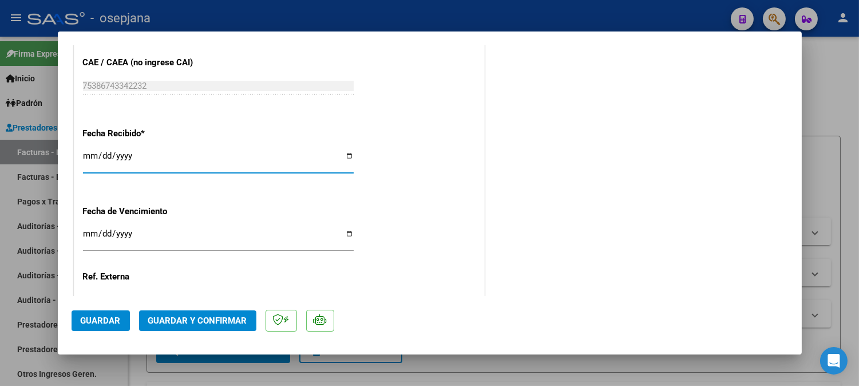
click at [90, 234] on input "Ingresar la fecha" at bounding box center [218, 238] width 271 height 18
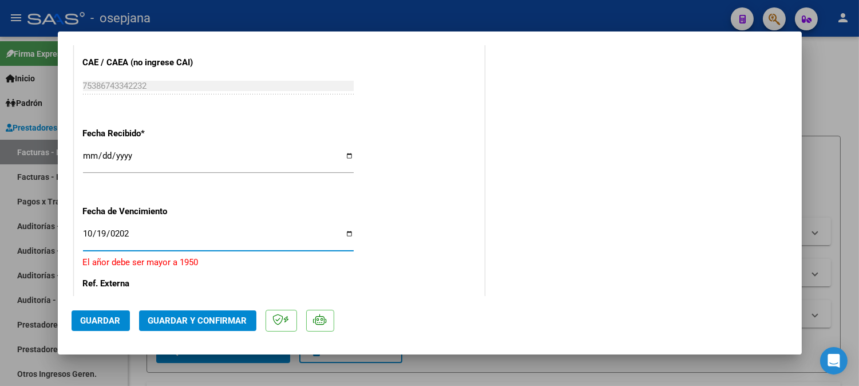
type input "[DATE]"
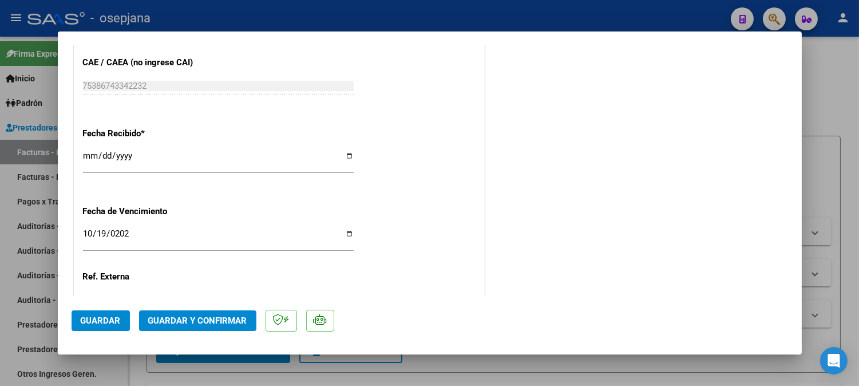
scroll to position [661, 0]
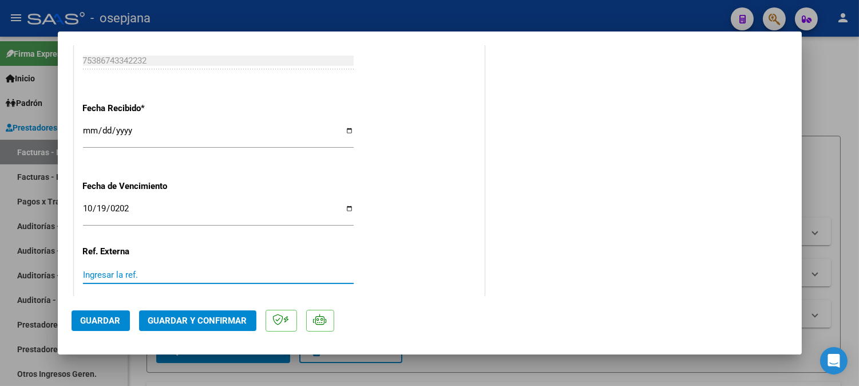
click at [310, 276] on input "Ingresar la ref." at bounding box center [218, 275] width 271 height 10
type input "35028"
click at [90, 321] on span "Guardar" at bounding box center [101, 320] width 40 height 10
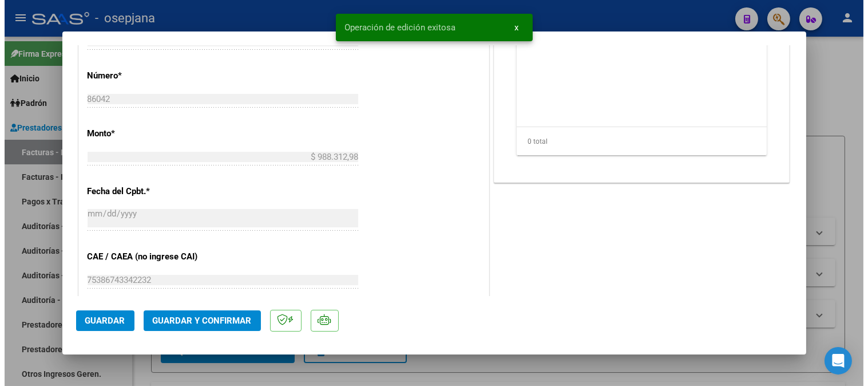
scroll to position [3, 0]
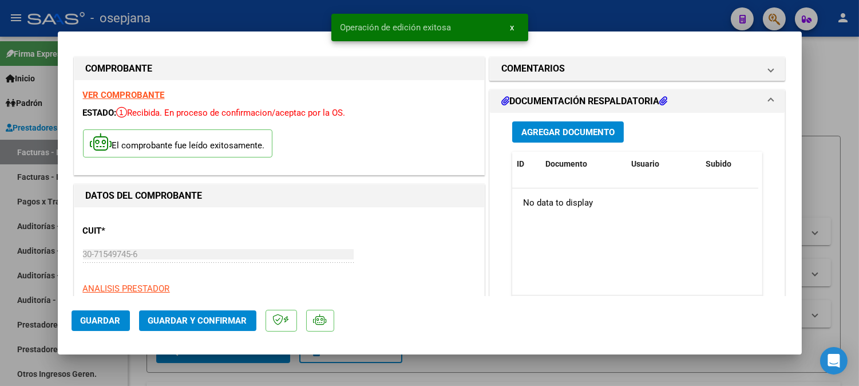
click at [598, 140] on button "Agregar Documento" at bounding box center [568, 131] width 112 height 21
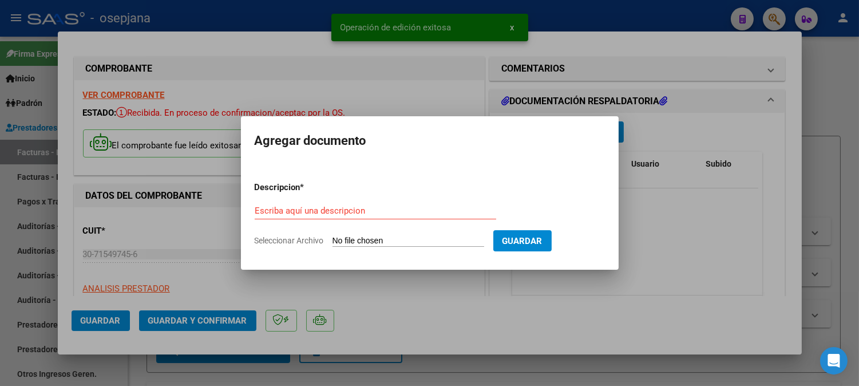
click at [598, 139] on h2 "Agregar documento" at bounding box center [430, 141] width 350 height 22
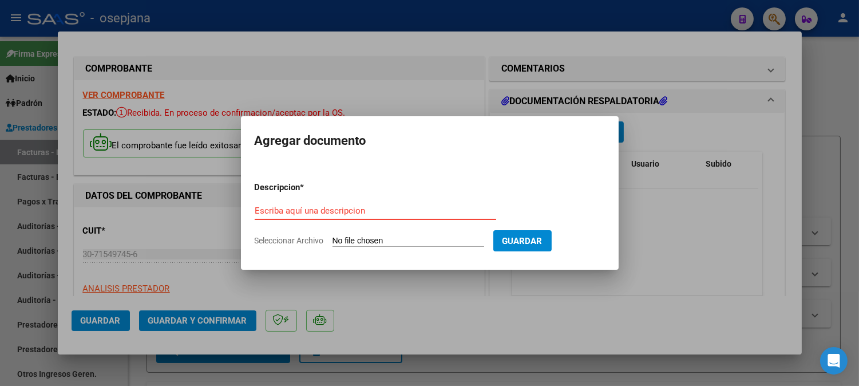
click at [406, 211] on input "Escriba aquí una descripcion" at bounding box center [376, 211] width 242 height 10
type input "DET"
click at [445, 236] on input "Seleccionar Archivo" at bounding box center [409, 241] width 152 height 11
type input "C:\fakepath\Escáner_20251014 (22).pdf"
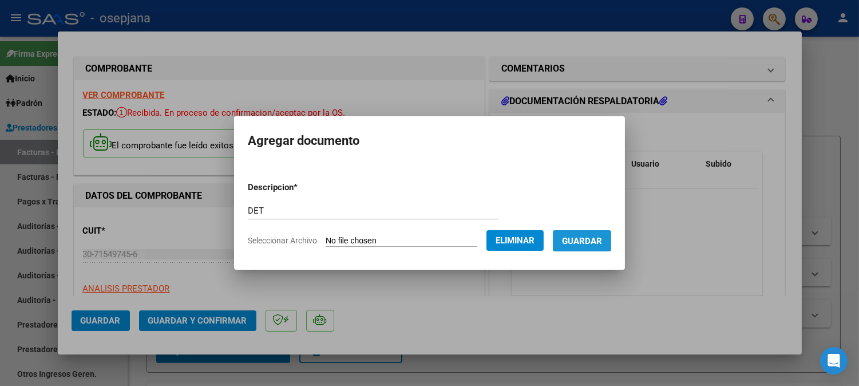
click at [599, 249] on button "Guardar" at bounding box center [582, 240] width 58 height 21
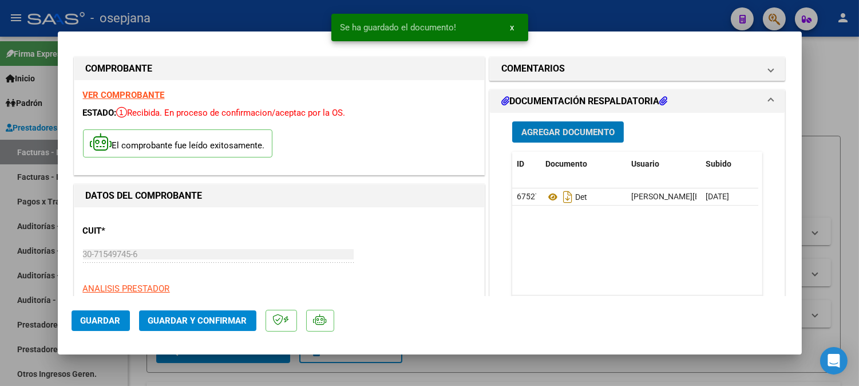
click at [573, 123] on button "Agregar Documento" at bounding box center [568, 131] width 112 height 21
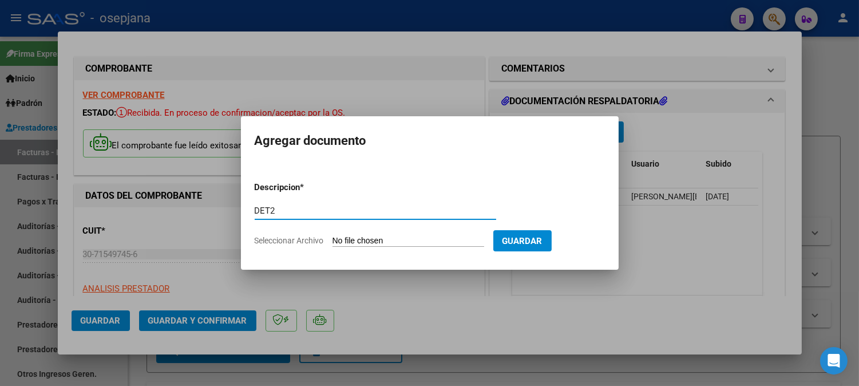
type input "DET2"
click at [450, 238] on input "Seleccionar Archivo" at bounding box center [409, 241] width 152 height 11
type input "C:\fakepath\Escáner_20251014 (23).pdf"
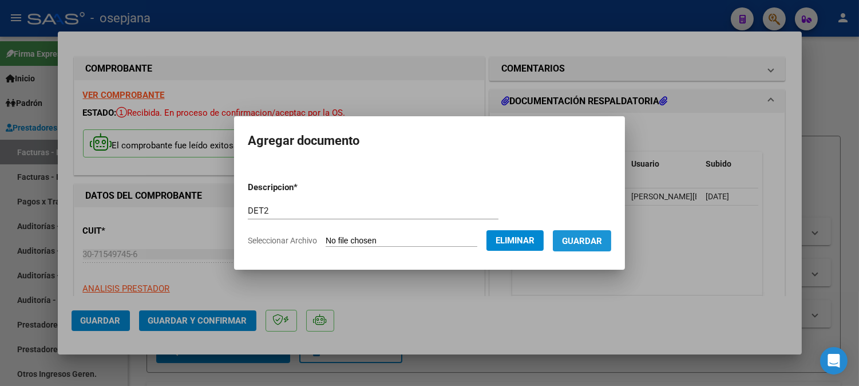
click at [607, 245] on button "Guardar" at bounding box center [582, 240] width 58 height 21
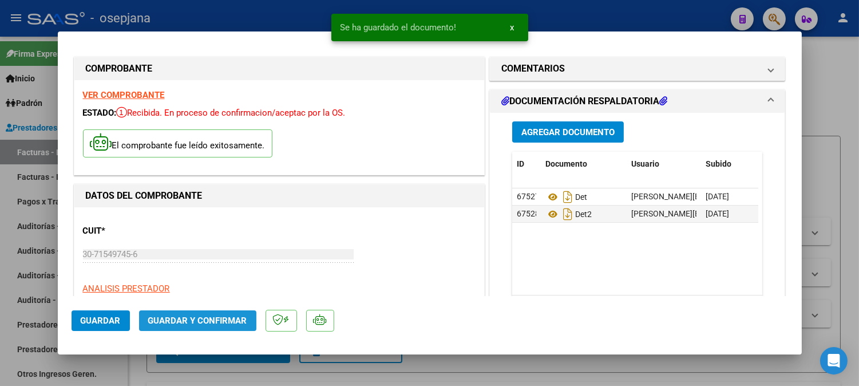
click at [208, 321] on span "Guardar y Confirmar" at bounding box center [197, 320] width 99 height 10
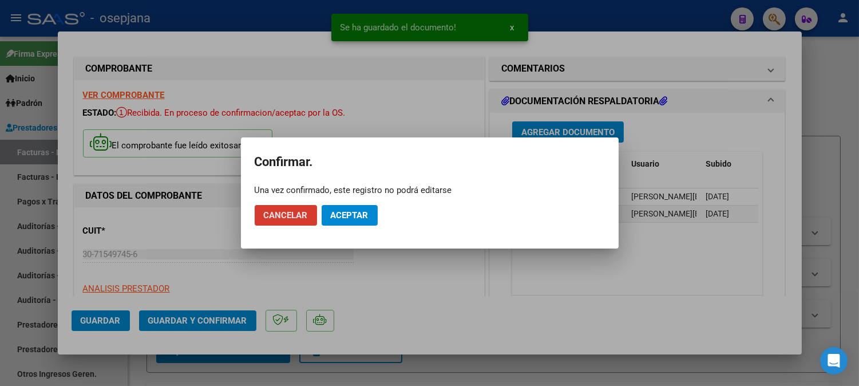
click at [343, 212] on span "Aceptar" at bounding box center [350, 215] width 38 height 10
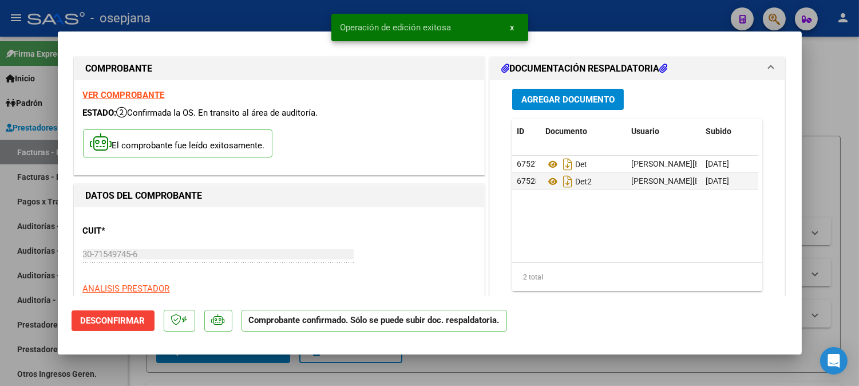
click at [172, 12] on div at bounding box center [429, 193] width 859 height 386
type input "$ 0,00"
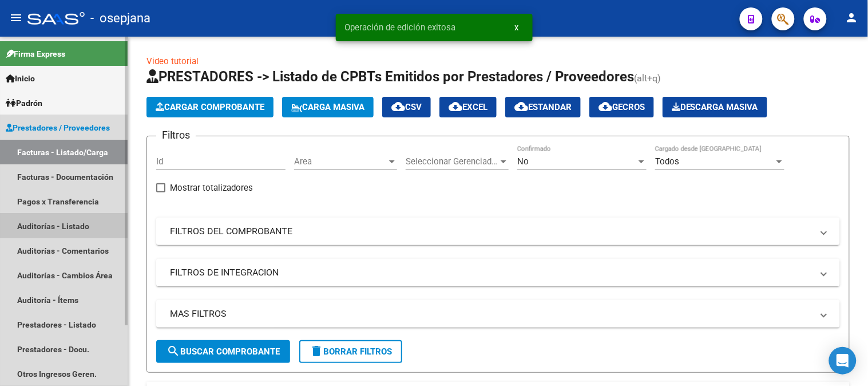
click at [53, 220] on link "Auditorías - Listado" at bounding box center [64, 226] width 128 height 25
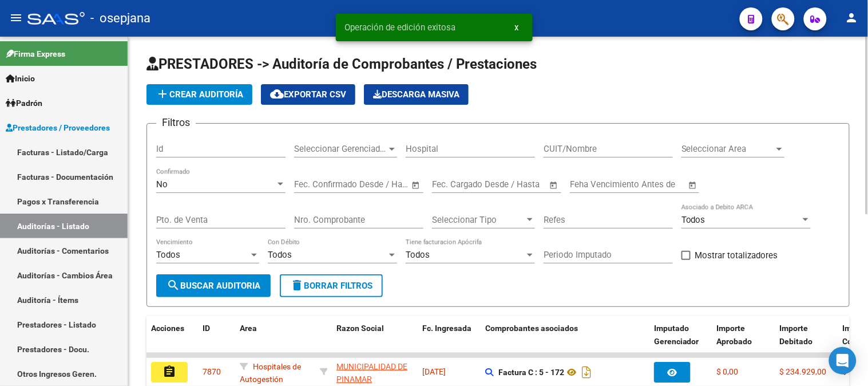
click at [216, 79] on app-list-header "PRESTADORES -> Auditoría de Comprobantes / Prestaciones add Crear Auditoría clo…" at bounding box center [499, 181] width 704 height 252
click at [216, 89] on span "add Crear Auditoría" at bounding box center [200, 94] width 88 height 10
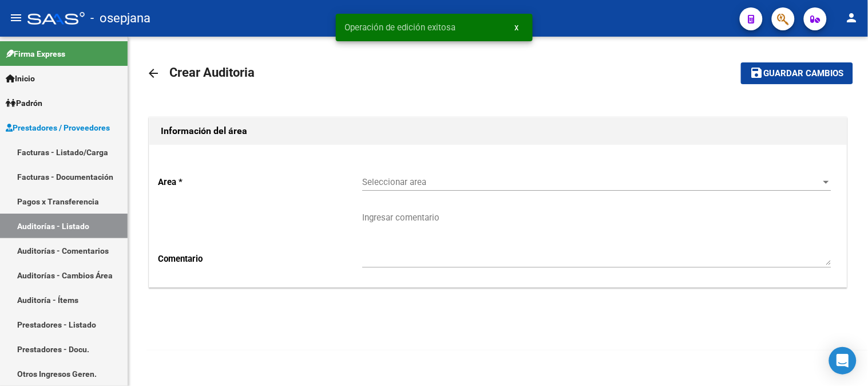
click at [739, 177] on span "Seleccionar area" at bounding box center [591, 182] width 459 height 10
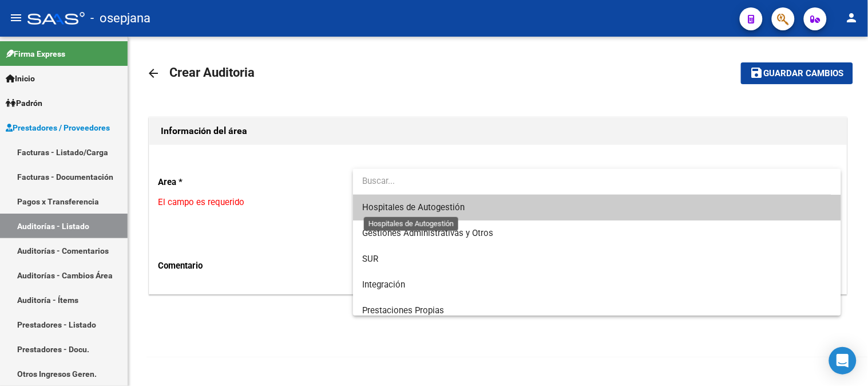
click at [418, 203] on span "Hospitales de Autogestión" at bounding box center [413, 207] width 102 height 10
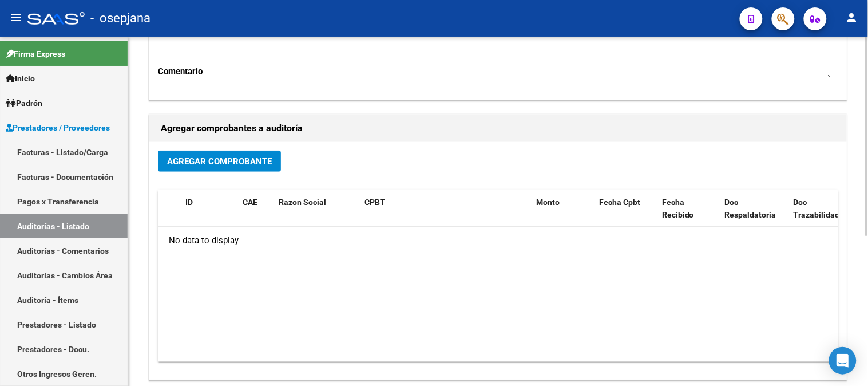
scroll to position [192, 0]
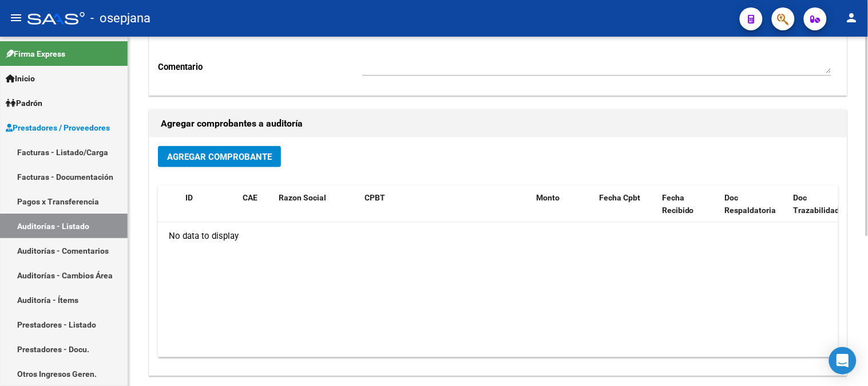
click at [867, 215] on div at bounding box center [867, 245] width 3 height 199
click at [238, 147] on button "Agregar Comprobante" at bounding box center [219, 156] width 123 height 21
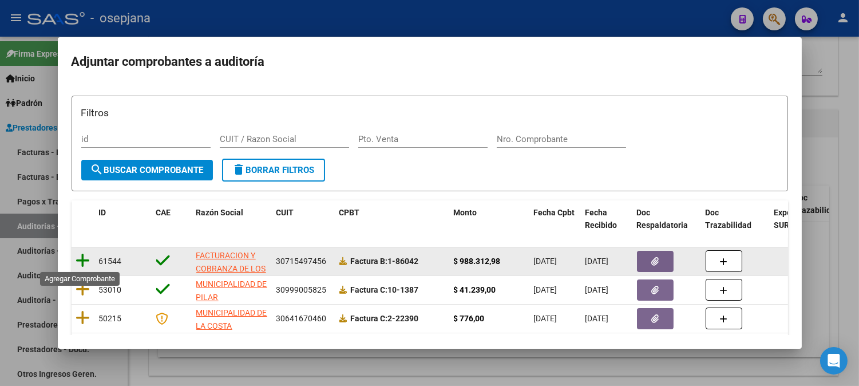
click at [81, 255] on icon at bounding box center [83, 260] width 14 height 16
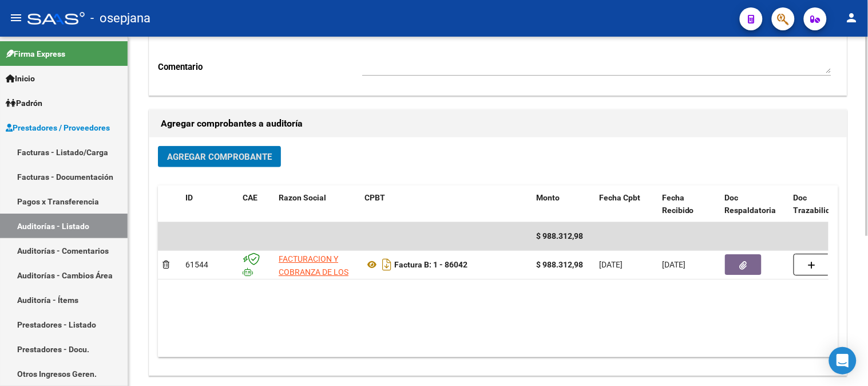
drag, startPoint x: 860, startPoint y: 63, endPoint x: 866, endPoint y: 61, distance: 6.0
click at [862, 63] on div "arrow_back Crear Auditoria save Guardar cambios Información del área Area * Hos…" at bounding box center [498, 151] width 740 height 612
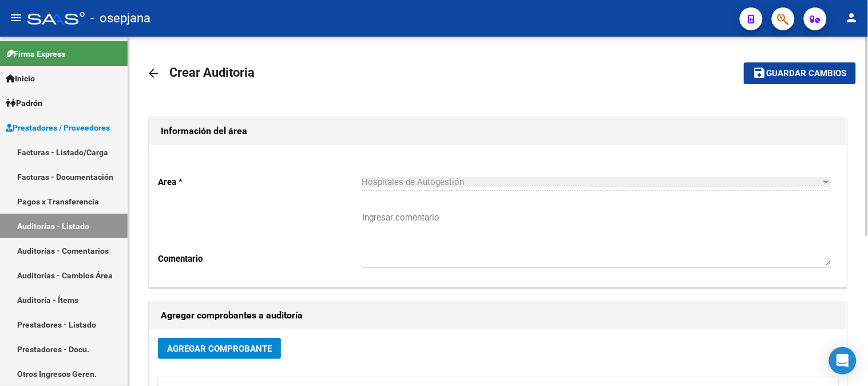
click at [867, 61] on div at bounding box center [867, 211] width 3 height 349
click at [801, 73] on span "Guardar cambios" at bounding box center [807, 74] width 80 height 10
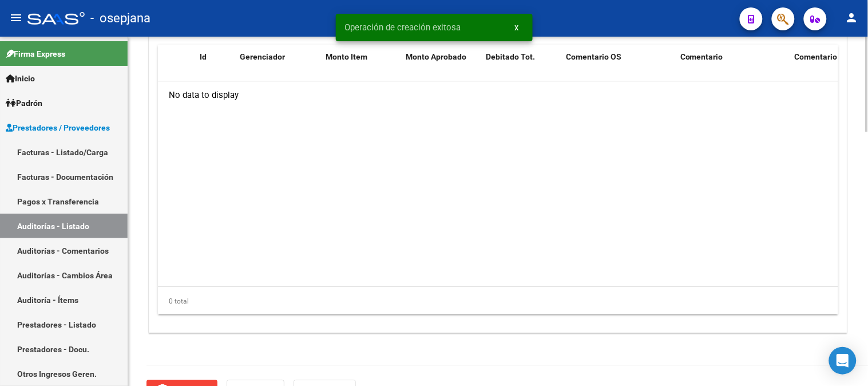
scroll to position [906, 0]
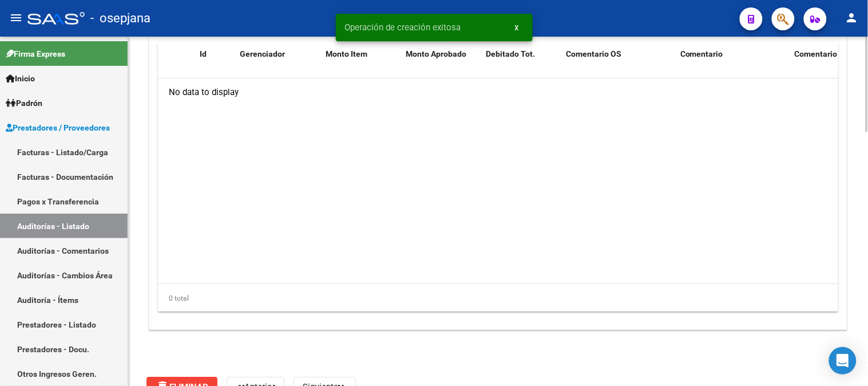
click at [868, 327] on div at bounding box center [867, 331] width 3 height 95
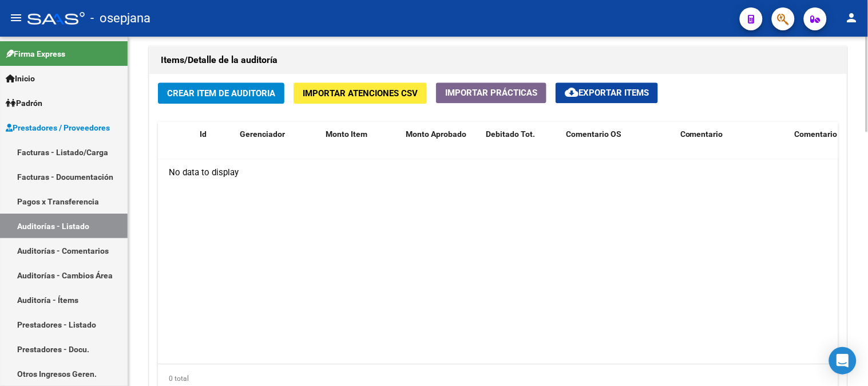
click at [868, 300] on div at bounding box center [867, 309] width 3 height 95
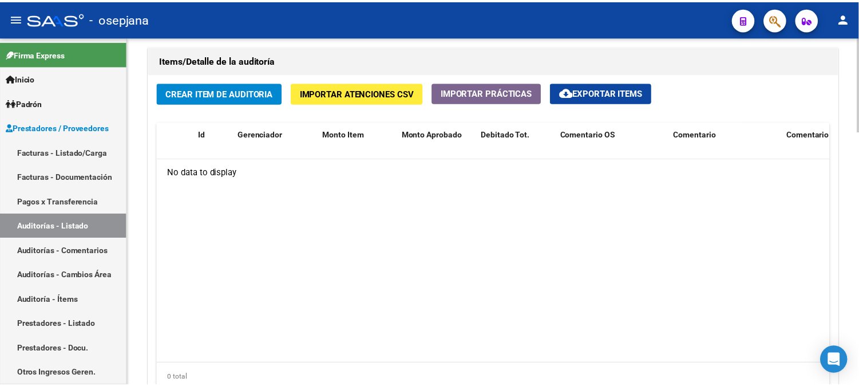
scroll to position [810, 0]
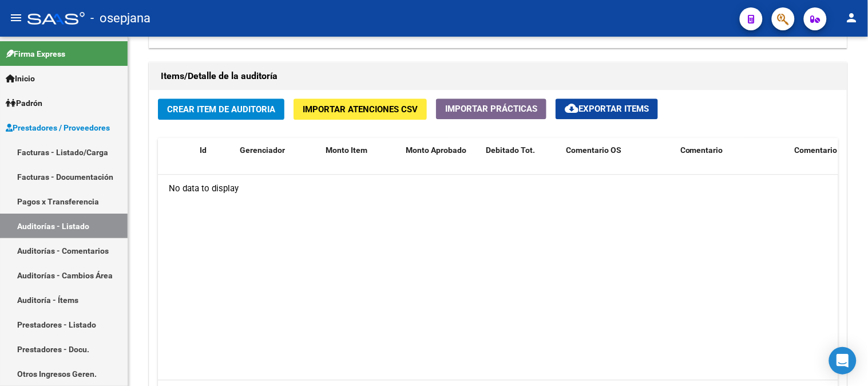
click at [242, 114] on span "Crear Item de Auditoria" at bounding box center [221, 109] width 108 height 10
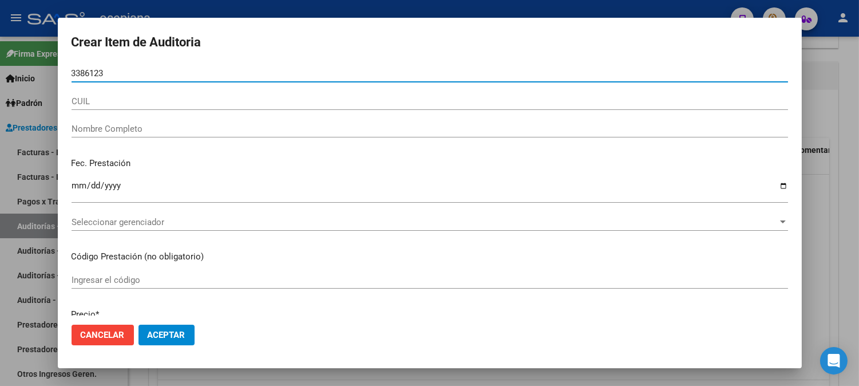
type input "33861230"
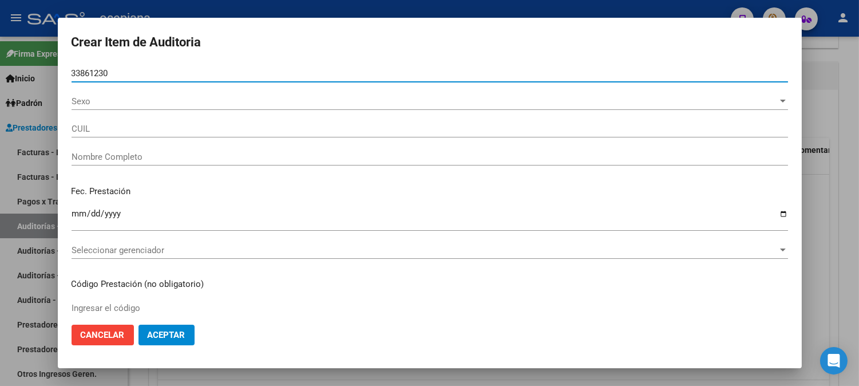
type input "27338612309"
type input "[PERSON_NAME] [PERSON_NAME]"
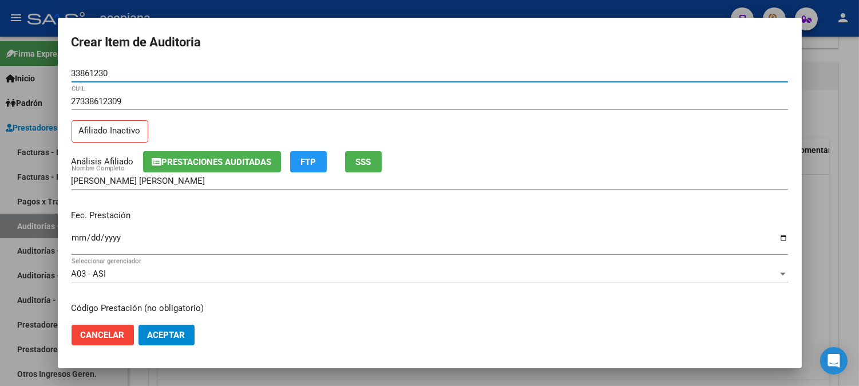
type input "33861230"
click at [77, 238] on input "Ingresar la fecha" at bounding box center [430, 242] width 717 height 18
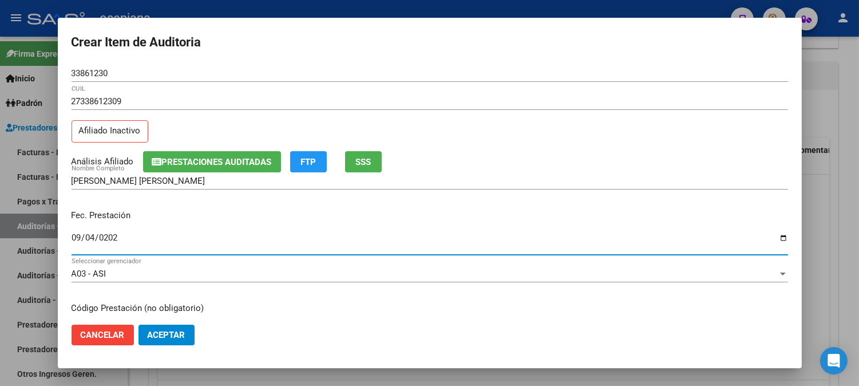
type input "[DATE]"
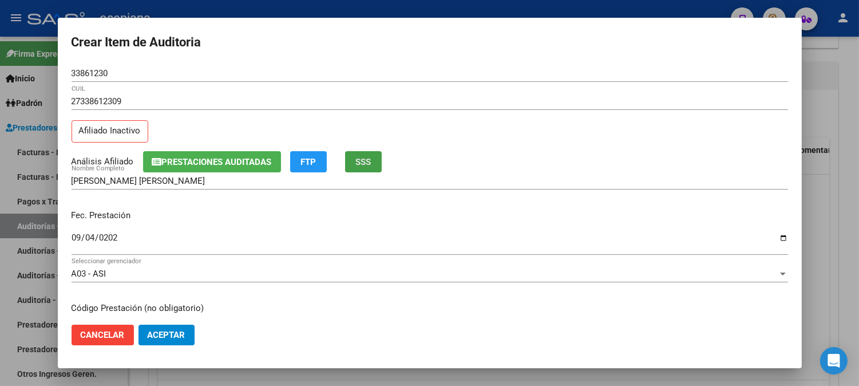
click at [367, 170] on button "SSS" at bounding box center [363, 161] width 37 height 21
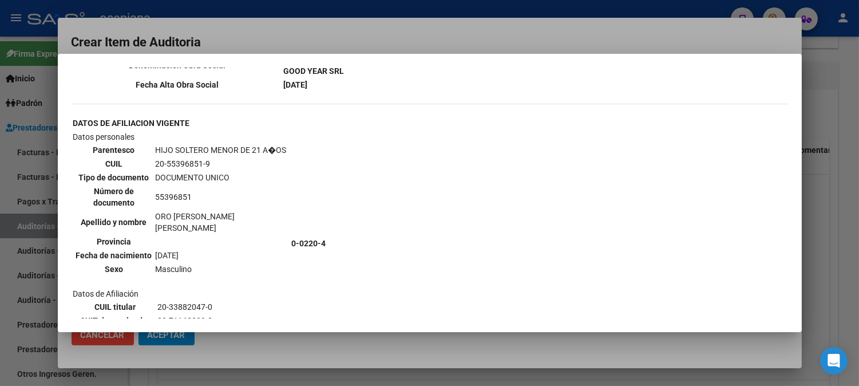
scroll to position [1045, 0]
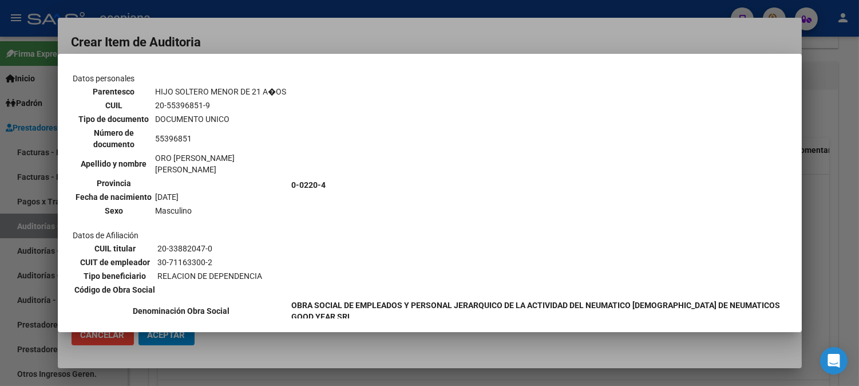
click at [338, 37] on div at bounding box center [429, 193] width 859 height 386
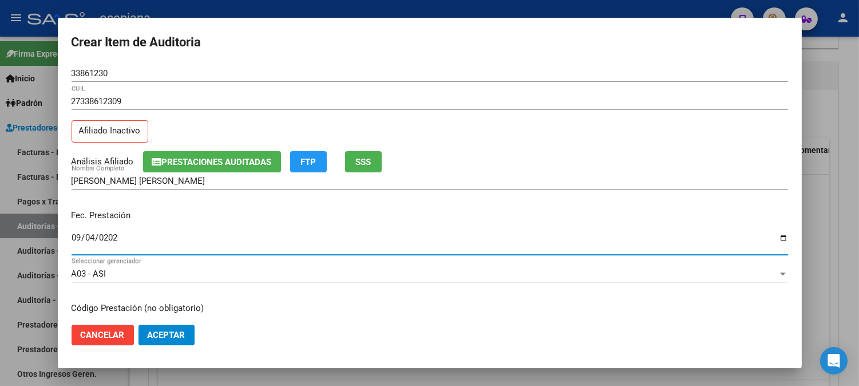
click at [78, 246] on input "[DATE]" at bounding box center [430, 242] width 717 height 18
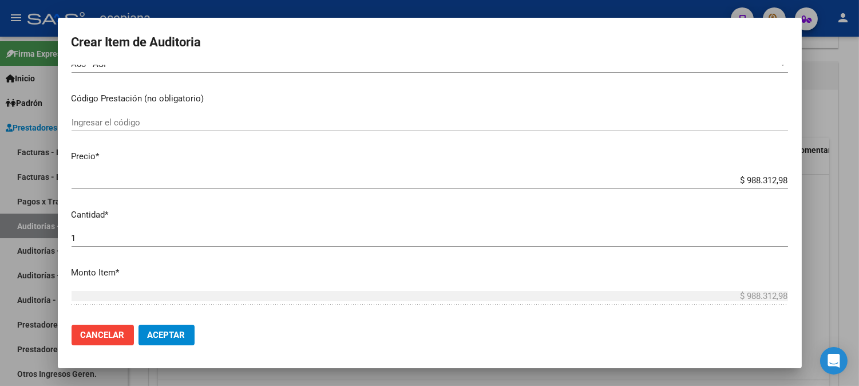
scroll to position [242, 0]
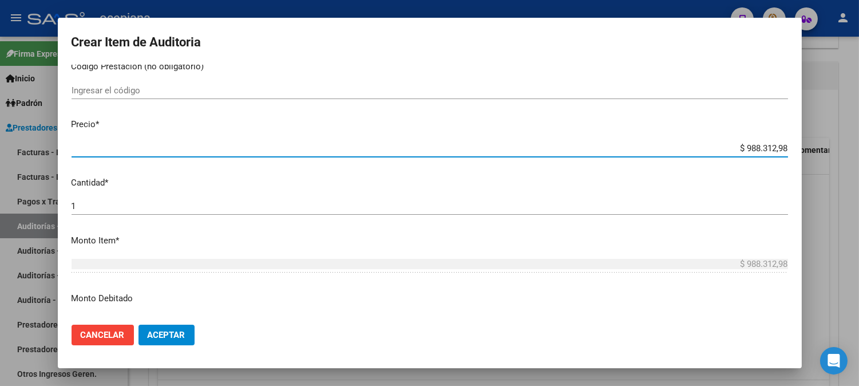
drag, startPoint x: 728, startPoint y: 147, endPoint x: 868, endPoint y: 152, distance: 139.8
click at [859, 152] on html "menu - osepjana person Firma Express Inicio Calendario SSS Instructivos Contact…" at bounding box center [429, 193] width 859 height 386
type input "$ 0,04"
type input "$ 0,45"
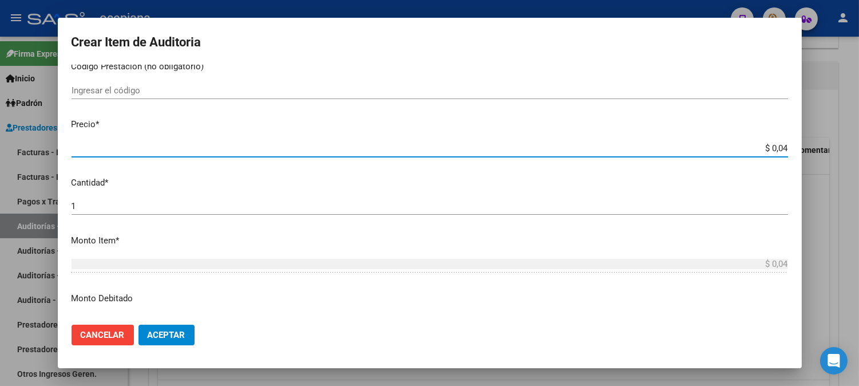
type input "$ 0,45"
type input "$ 4,58"
type input "$ 45,86"
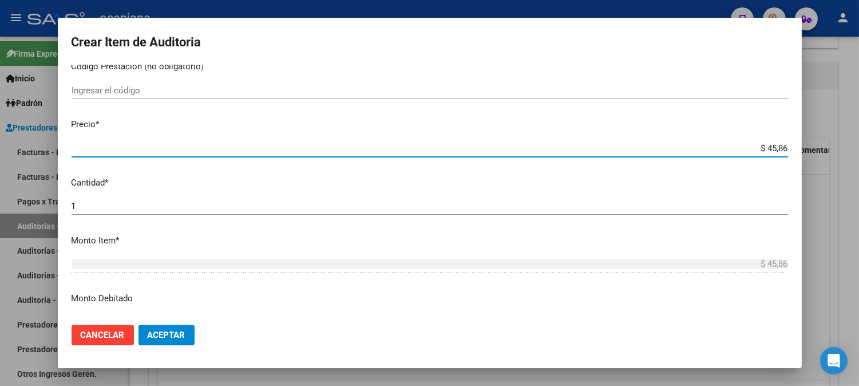
type input "$ 458,68"
type input "$ 4.586,87"
type input "$ 45.868,79"
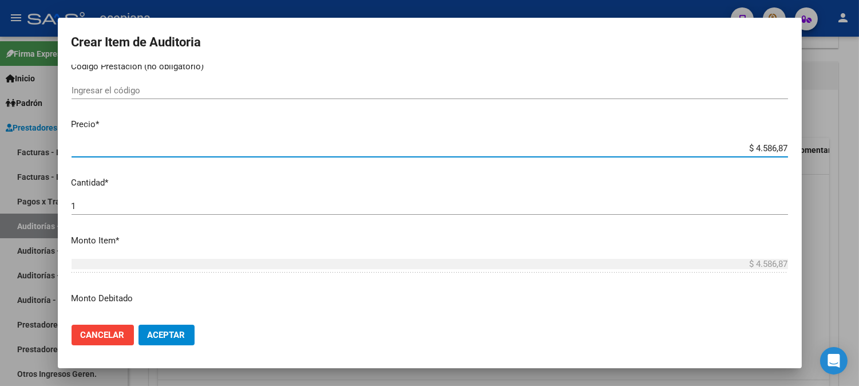
type input "$ 45.868,79"
type input "$ 458.687,98"
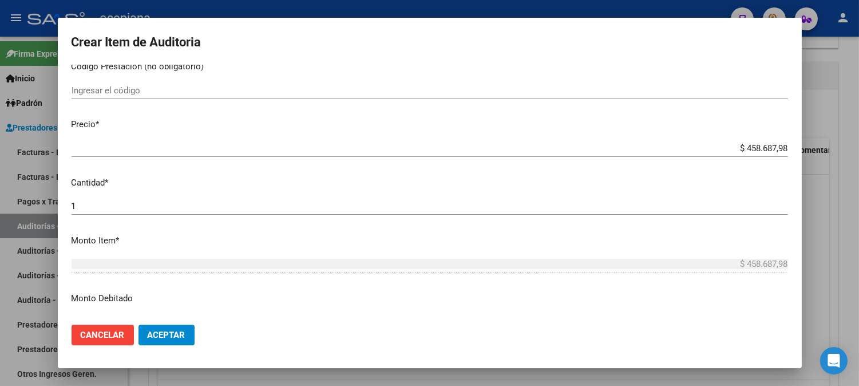
scroll to position [267, 0]
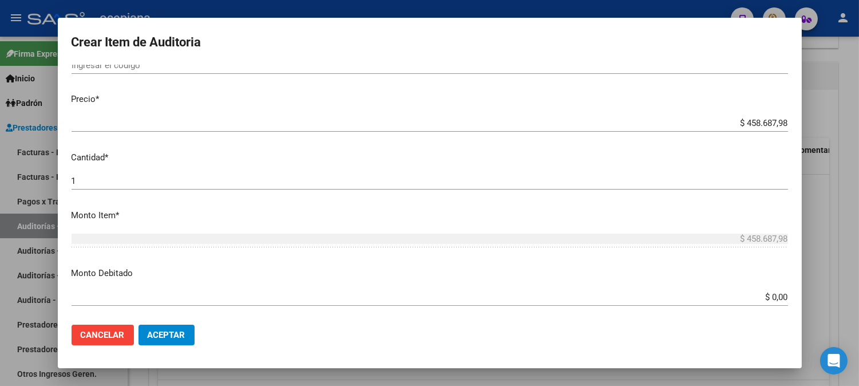
click at [362, 9] on div at bounding box center [429, 193] width 859 height 386
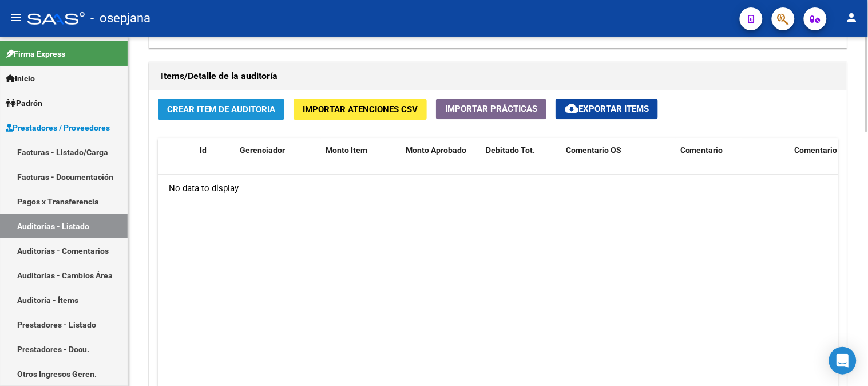
click at [243, 110] on span "Crear Item de Auditoria" at bounding box center [221, 109] width 108 height 10
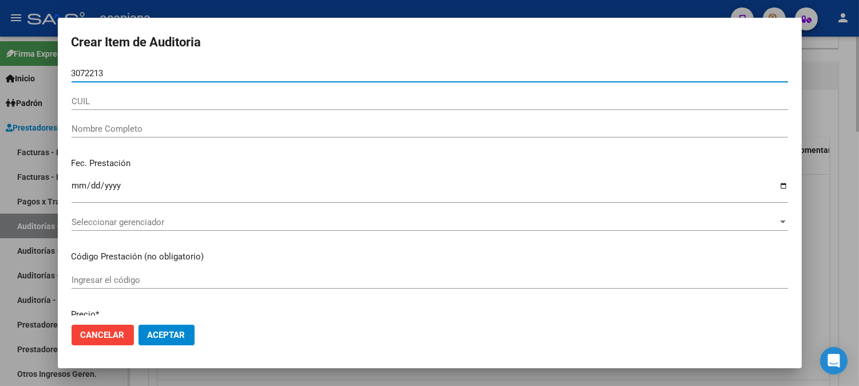
type input "30722136"
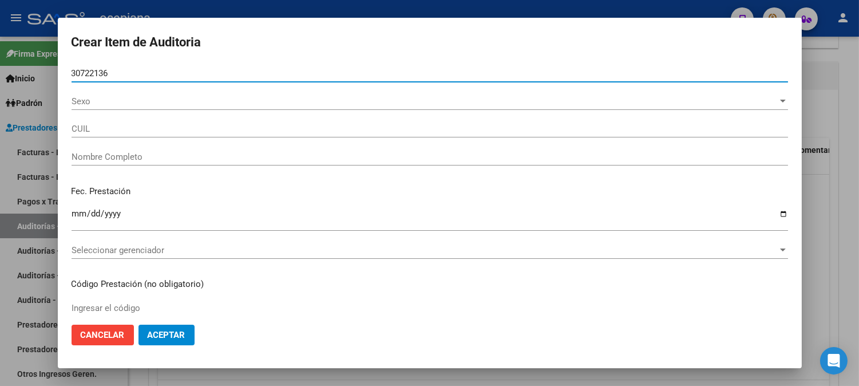
type input "27307221360"
type input "[PERSON_NAME] [PERSON_NAME]"
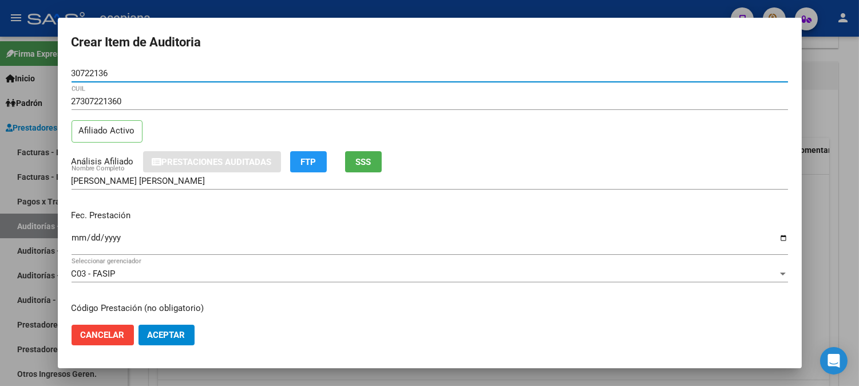
type input "30722136"
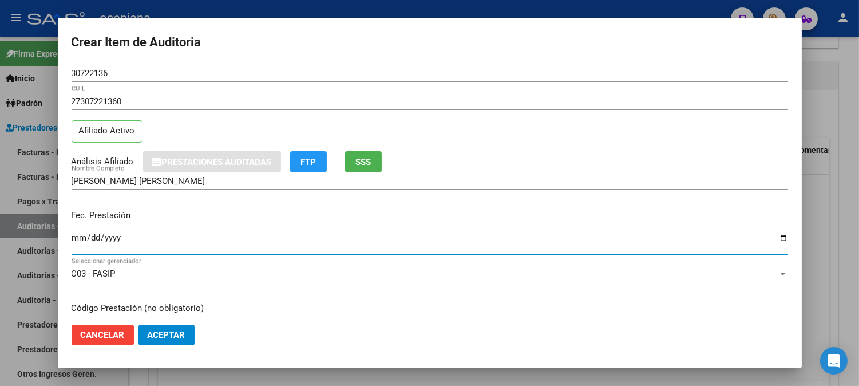
click at [78, 245] on input "Ingresar la fecha" at bounding box center [430, 242] width 717 height 18
type input "[DATE]"
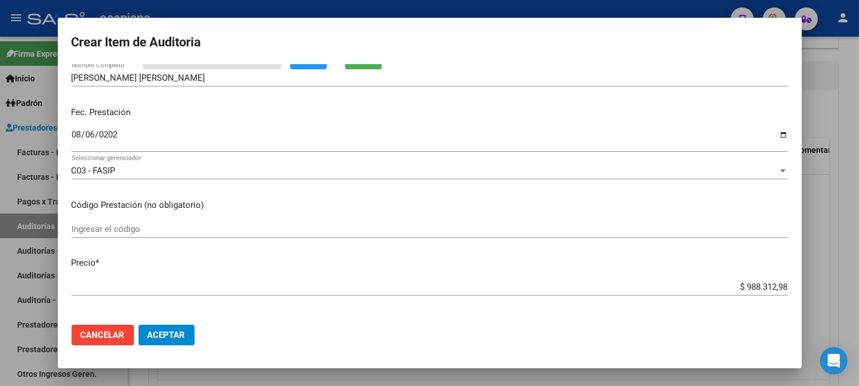
scroll to position [118, 0]
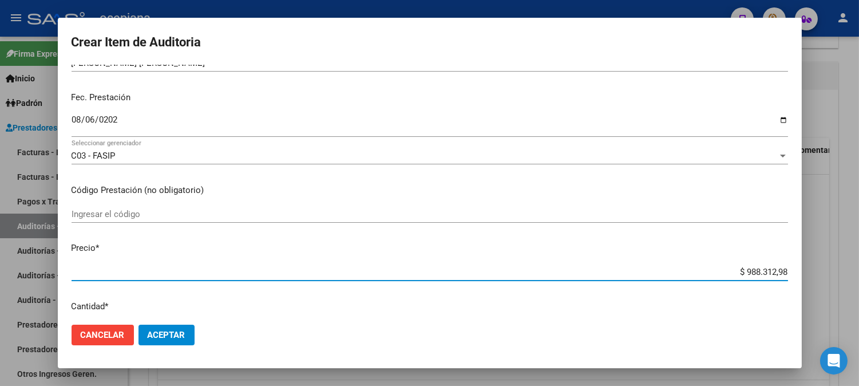
click at [859, 292] on html "menu - osepjana person Firma Express Inicio Calendario SSS Instructivos Contact…" at bounding box center [429, 193] width 859 height 386
type input "$ 0,04"
type input "$ 0,45"
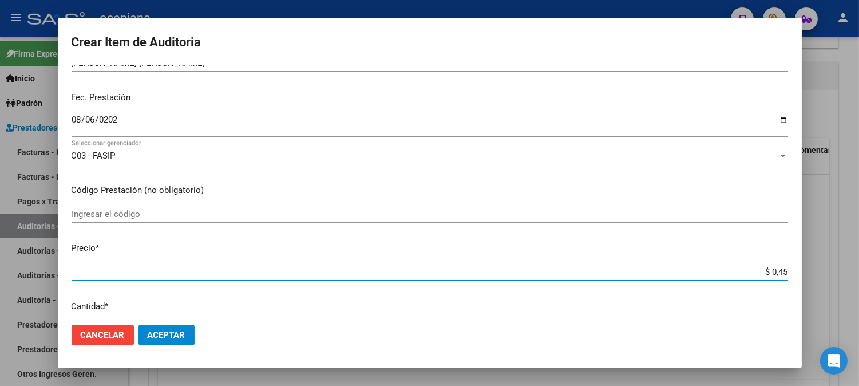
type input "$ 4,51"
type input "$ 45,13"
type input "$ 451,37"
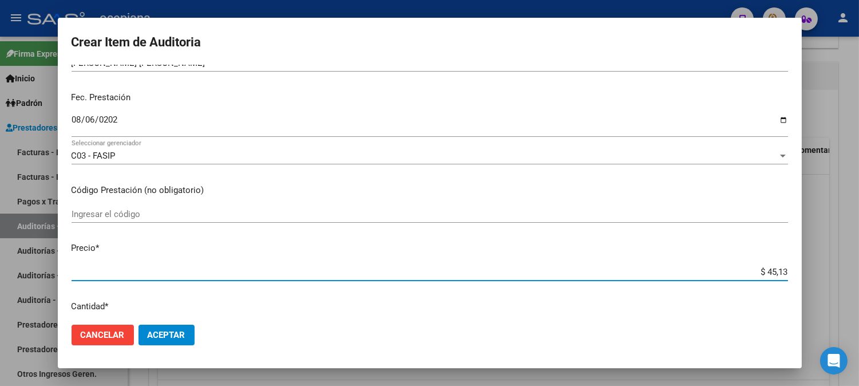
type input "$ 451,37"
type input "$ 4.513,70"
type input "$ 45.137,00"
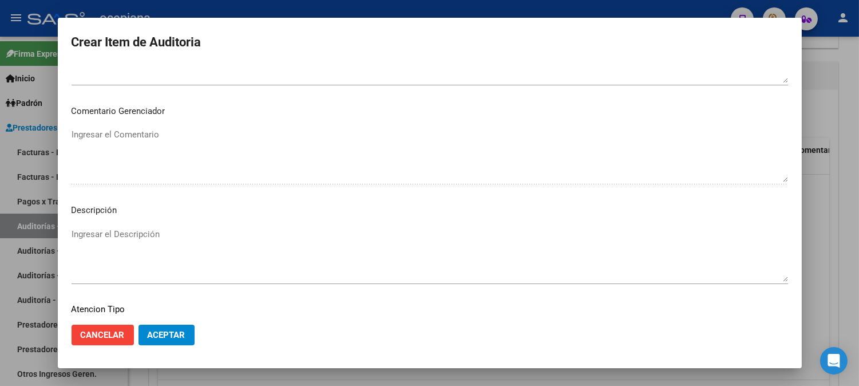
scroll to position [780, 0]
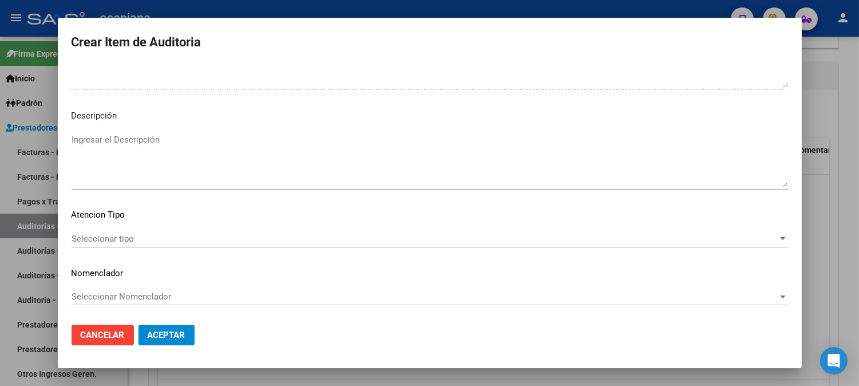
click at [128, 235] on span "Seleccionar tipo" at bounding box center [425, 239] width 706 height 10
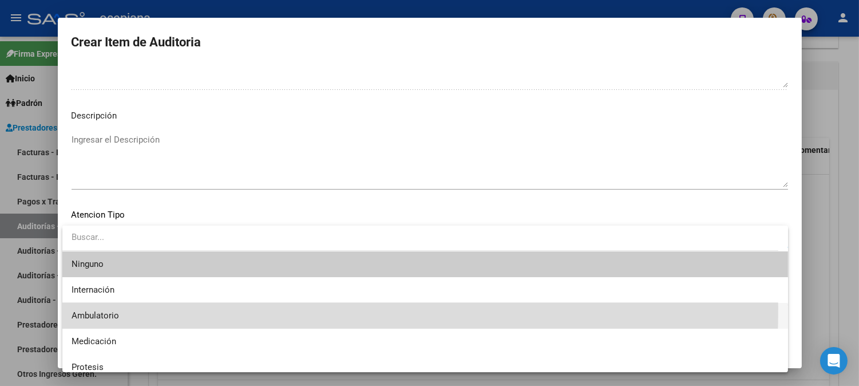
click at [98, 308] on span "Ambulatorio" at bounding box center [426, 316] width 708 height 26
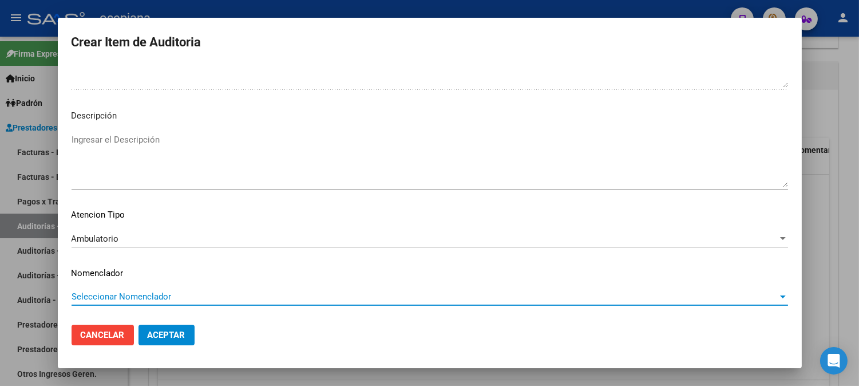
click at [114, 296] on span "Seleccionar Nomenclador" at bounding box center [425, 296] width 706 height 10
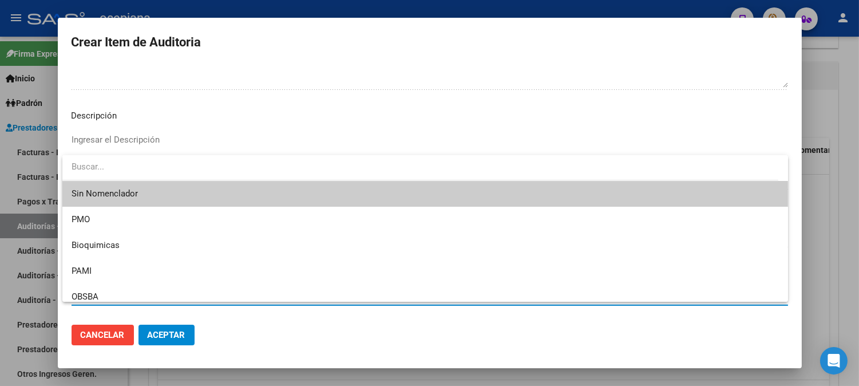
click at [112, 196] on span "Sin Nomenclador" at bounding box center [426, 194] width 708 height 26
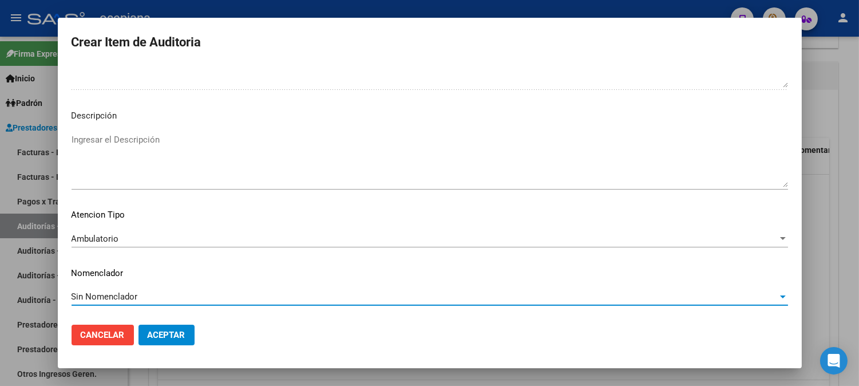
click at [155, 339] on span "Aceptar" at bounding box center [167, 335] width 38 height 10
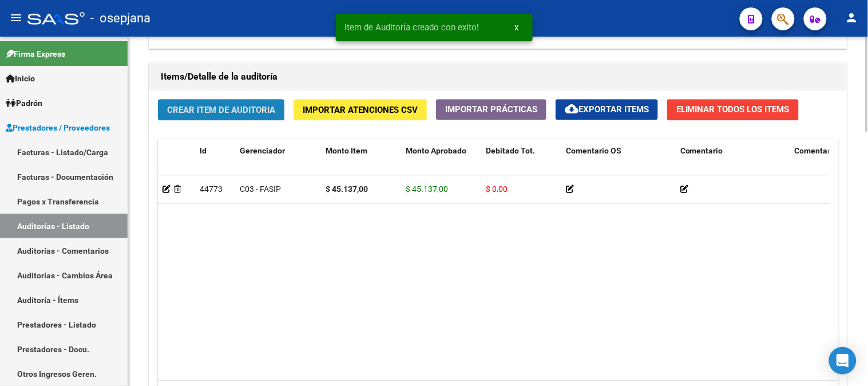
click at [202, 115] on span "Crear Item de Auditoria" at bounding box center [221, 110] width 108 height 10
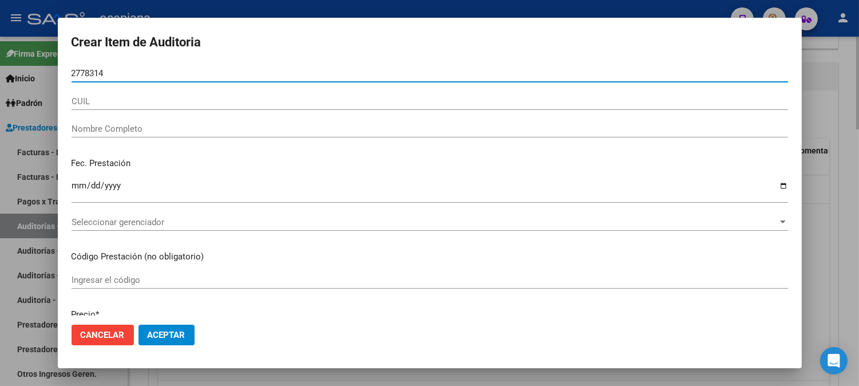
type input "27783147"
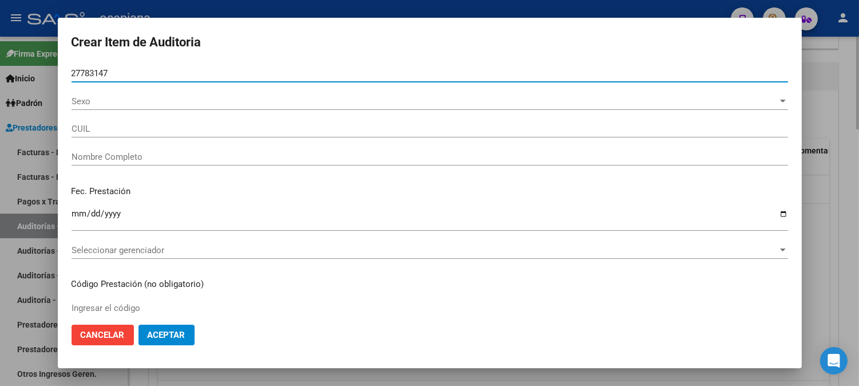
type input "20277831474"
type input "[PERSON_NAME]"
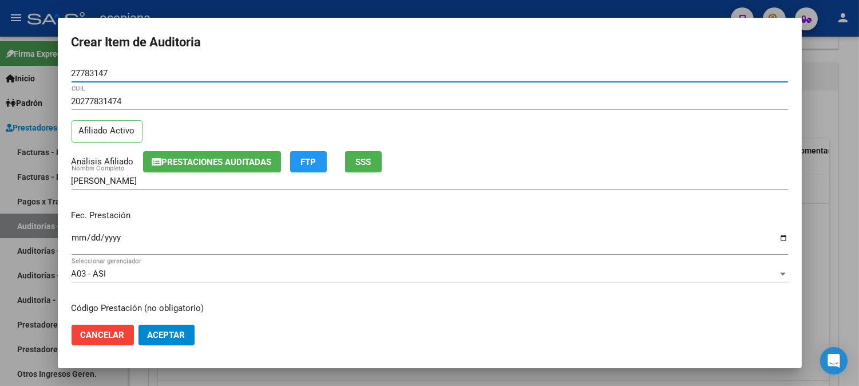
type input "27783147"
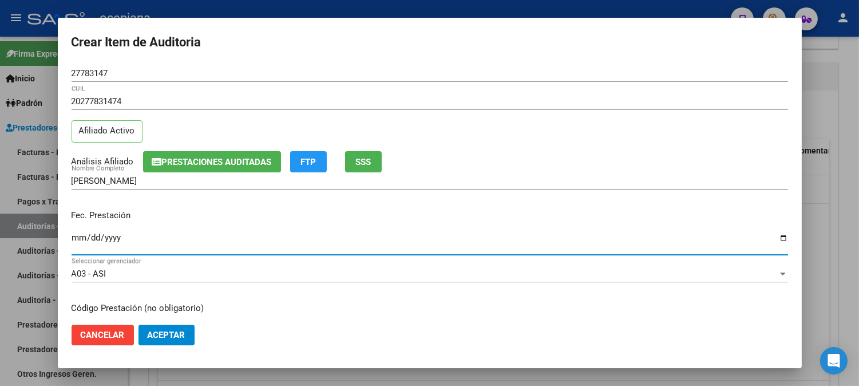
click at [72, 235] on input "Ingresar la fecha" at bounding box center [430, 242] width 717 height 18
type input "[DATE]"
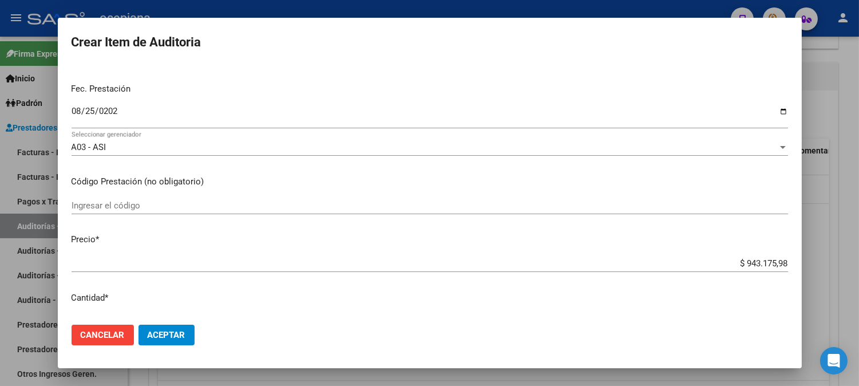
scroll to position [152, 0]
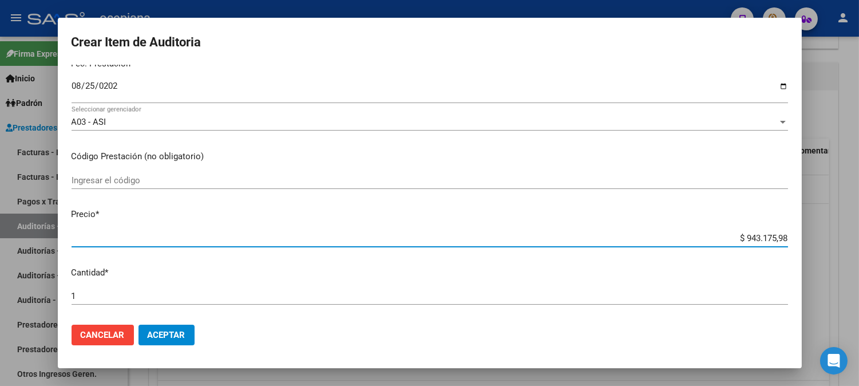
drag, startPoint x: 727, startPoint y: 238, endPoint x: 862, endPoint y: 221, distance: 136.2
click at [859, 221] on html "menu - osepjana person Firma Express Inicio Calendario SSS Instructivos Contact…" at bounding box center [429, 193] width 859 height 386
type input "$ 0,07"
type input "$ 0,70"
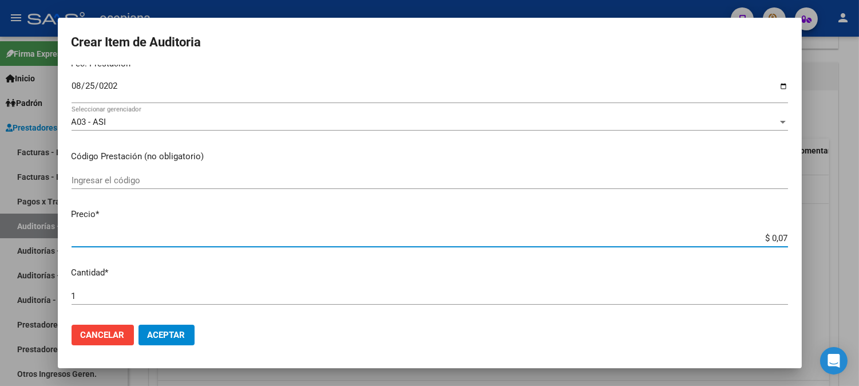
type input "$ 0,70"
type input "$ 7,09"
type input "$ 70,96"
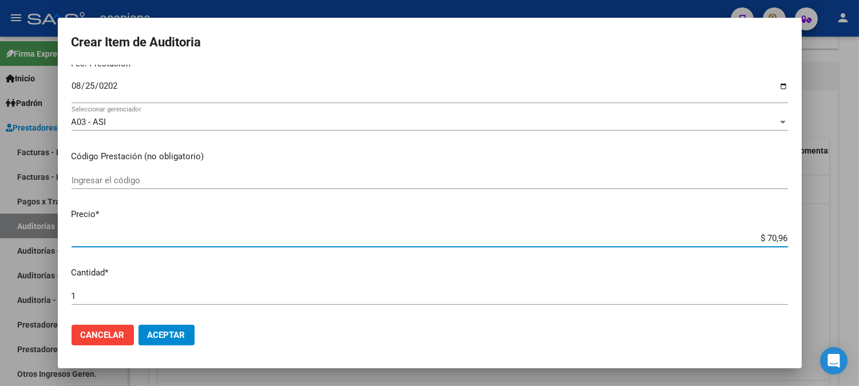
type input "$ 709,60"
type input "$ 7.096,00"
type input "$ 70.960,00"
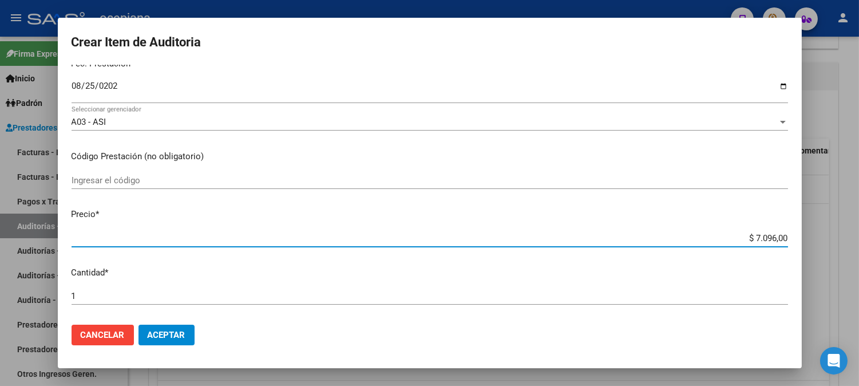
type input "$ 70.960,00"
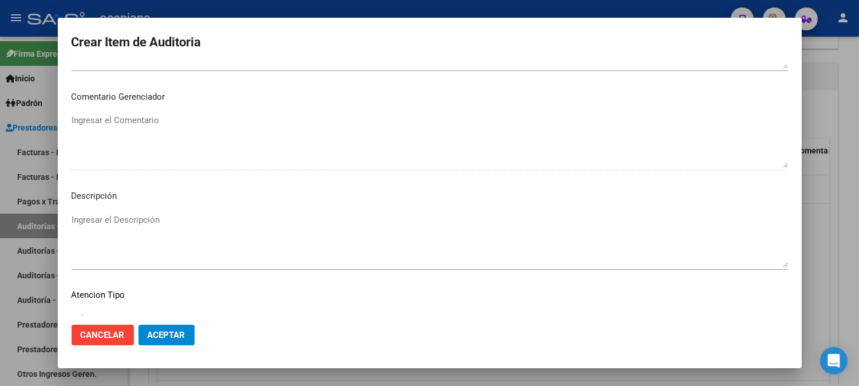
scroll to position [780, 0]
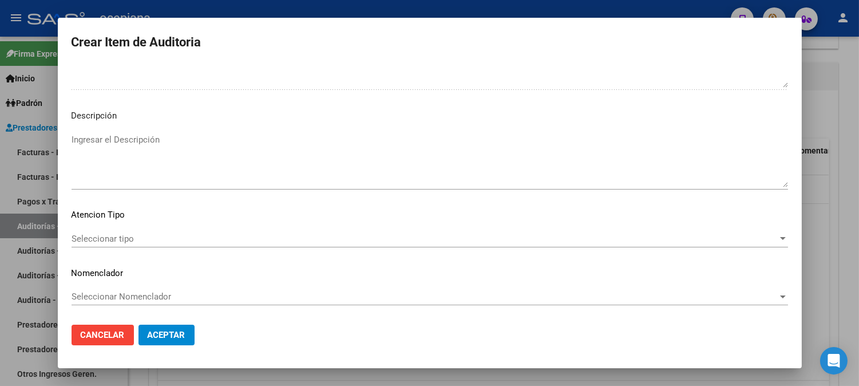
click at [103, 239] on span "Seleccionar tipo" at bounding box center [425, 239] width 706 height 10
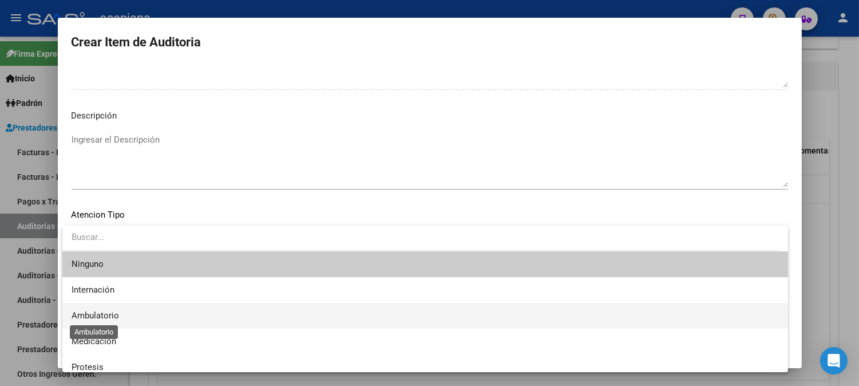
click at [86, 312] on span "Ambulatorio" at bounding box center [96, 315] width 48 height 10
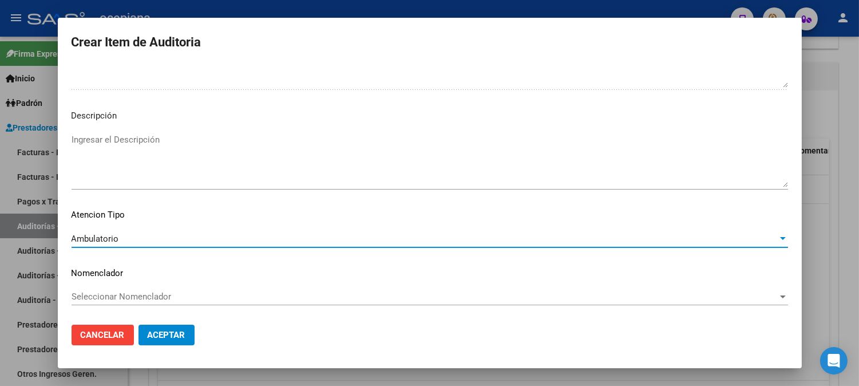
click at [146, 290] on div "Seleccionar Nomenclador Seleccionar Nomenclador" at bounding box center [430, 296] width 717 height 17
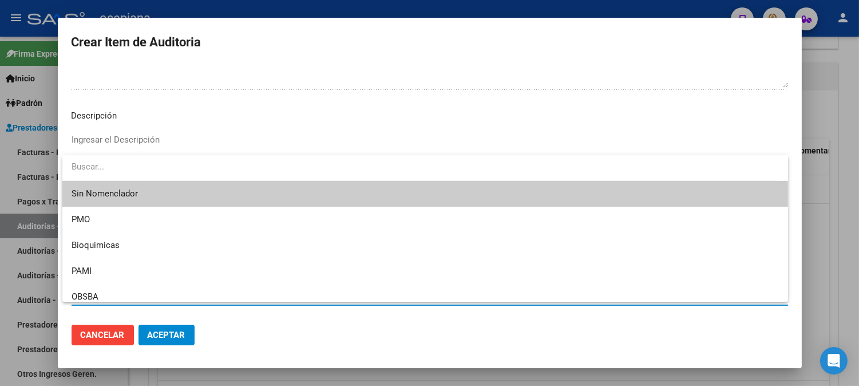
click at [143, 189] on span "Sin Nomenclador" at bounding box center [426, 194] width 708 height 26
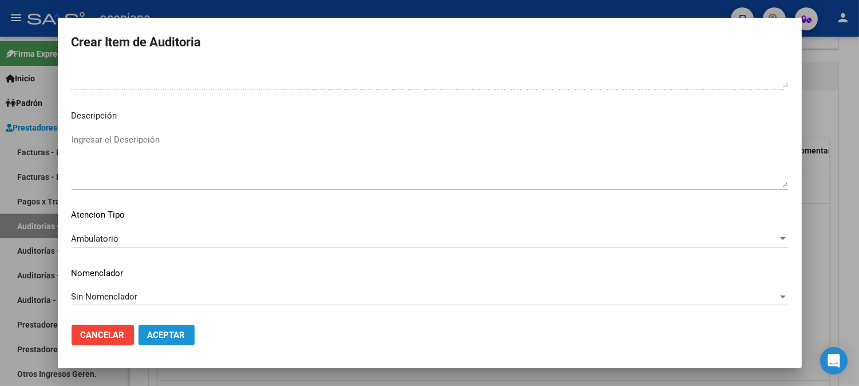
click at [165, 328] on button "Aceptar" at bounding box center [167, 335] width 56 height 21
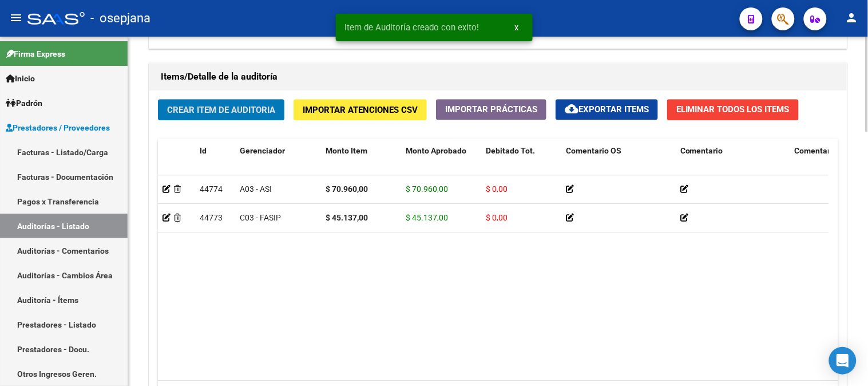
click at [195, 114] on span "Crear Item de Auditoria" at bounding box center [221, 110] width 108 height 10
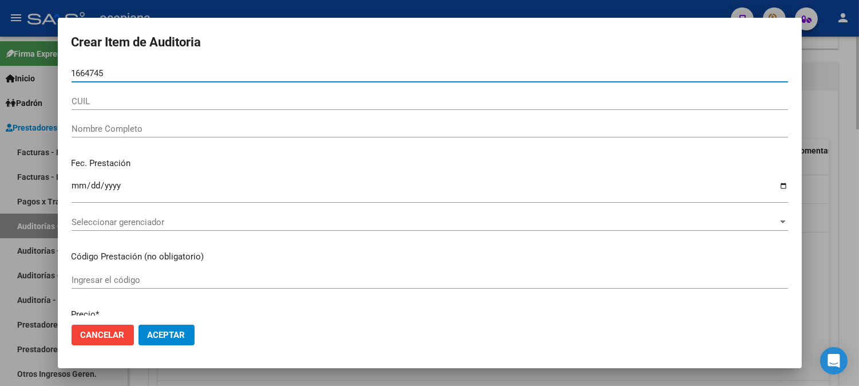
type input "16647459"
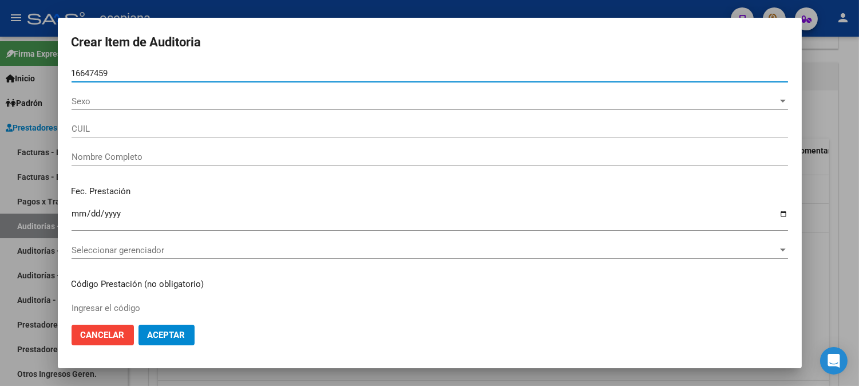
type input "20166474591"
type input "[PERSON_NAME]"
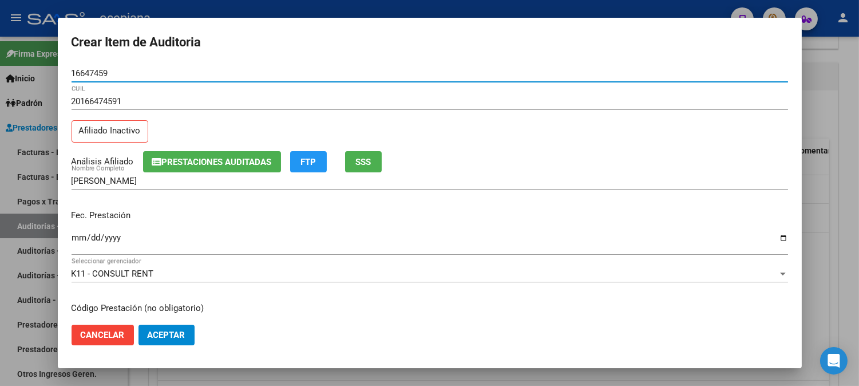
type input "16647459"
click at [78, 235] on input "Ingresar la fecha" at bounding box center [430, 242] width 717 height 18
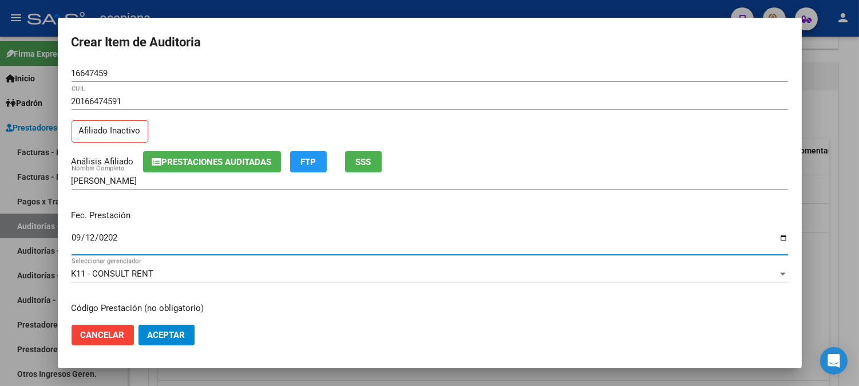
type input "[DATE]"
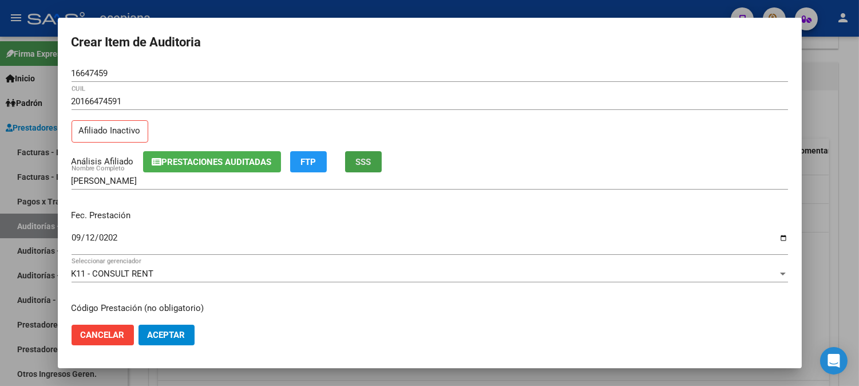
click at [365, 170] on button "SSS" at bounding box center [363, 161] width 37 height 21
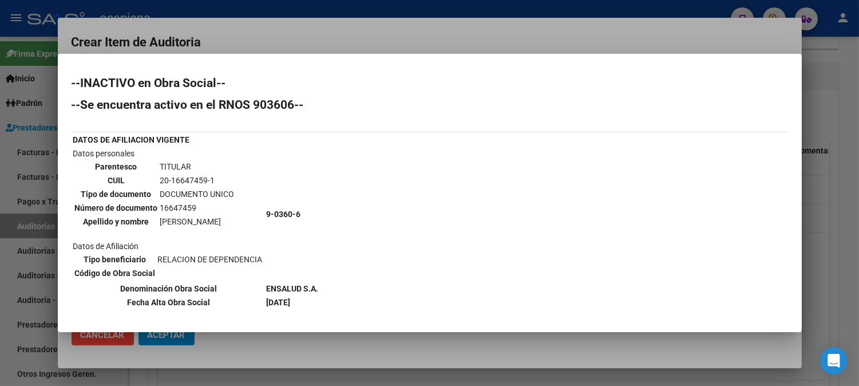
click at [655, 33] on div at bounding box center [429, 193] width 859 height 386
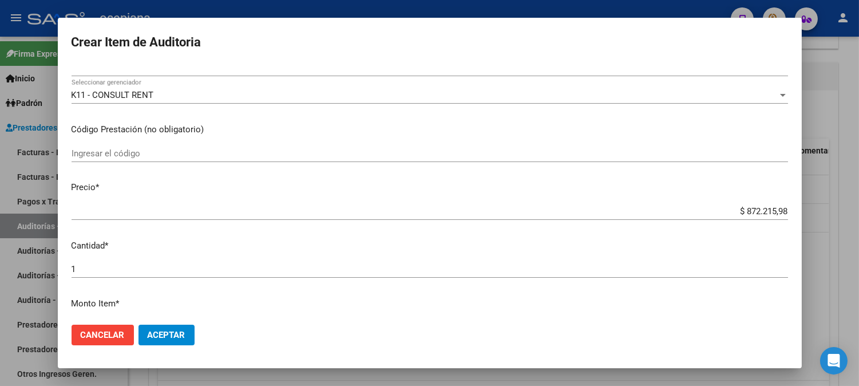
scroll to position [195, 0]
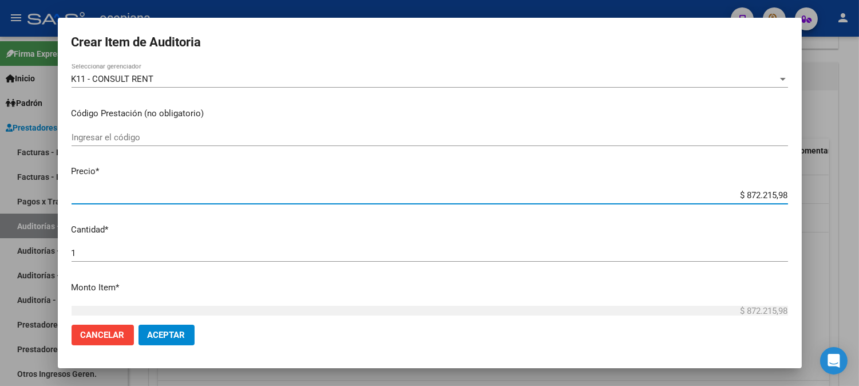
drag, startPoint x: 717, startPoint y: 194, endPoint x: 803, endPoint y: 203, distance: 87.0
click at [803, 203] on div "Crear Item de Auditoria 16647459 Nro Documento 20166474591 CUIL Afiliado Inacti…" at bounding box center [429, 193] width 859 height 386
type input "$ 0,08"
type input "$ 0,81"
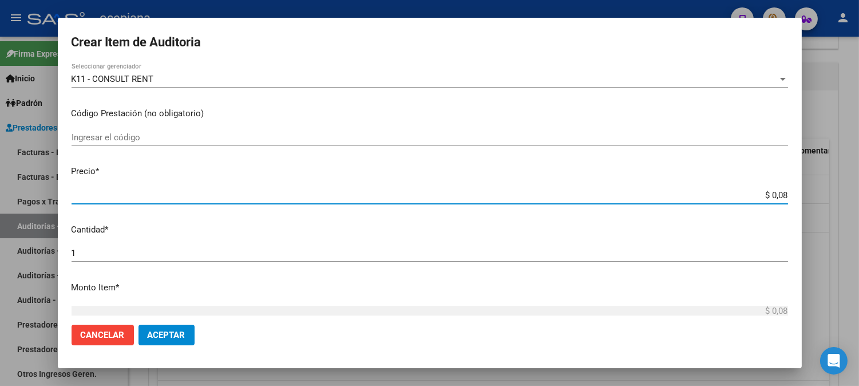
type input "$ 0,81"
type input "$ 8,17"
type input "$ 81,70"
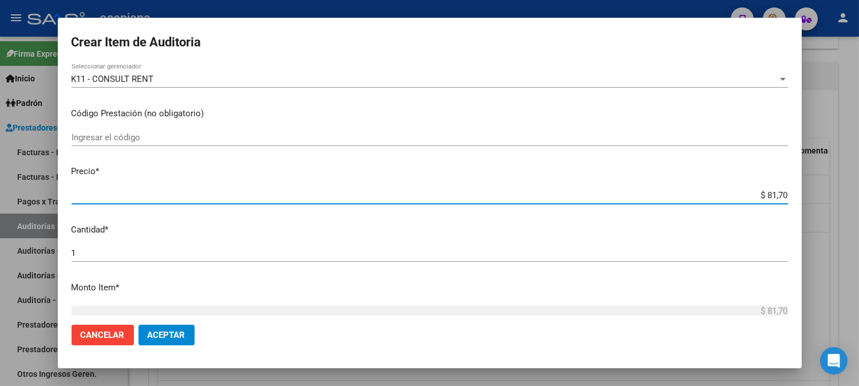
type input "$ 817,06"
type input "$ 8.170,60"
type input "$ 81.706,00"
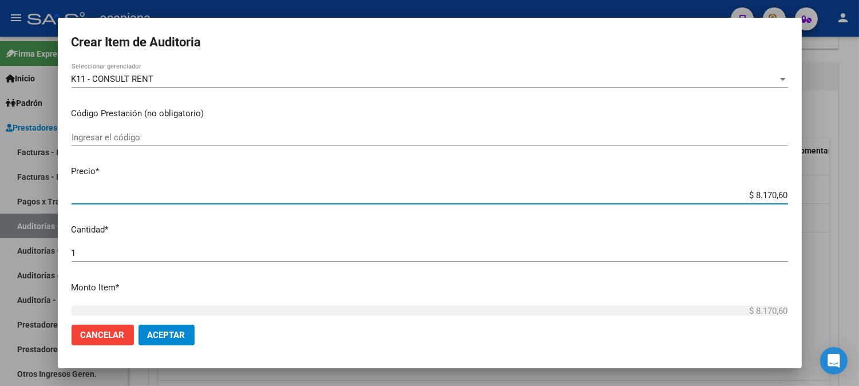
type input "$ 81.706,00"
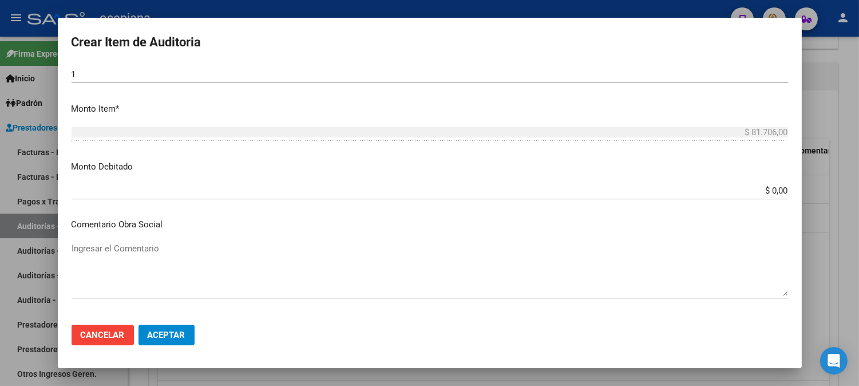
scroll to position [420, 0]
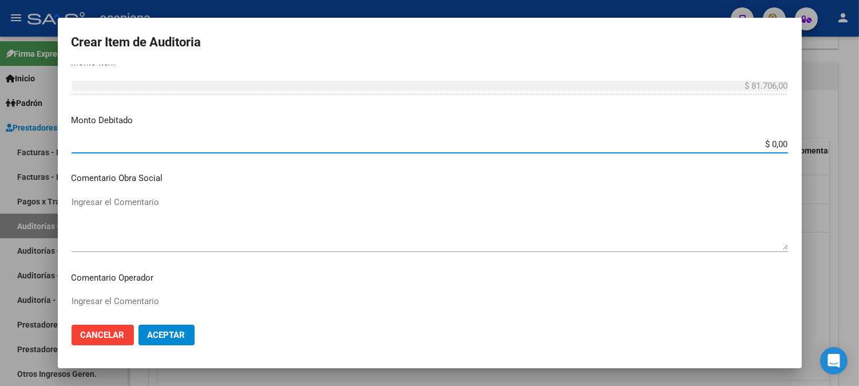
drag, startPoint x: 748, startPoint y: 145, endPoint x: 868, endPoint y: 133, distance: 120.3
click at [859, 133] on html "menu - osepjana person Firma Express Inicio Calendario SSS Instructivos Contact…" at bounding box center [429, 193] width 859 height 386
type input "$ 81.706,00"
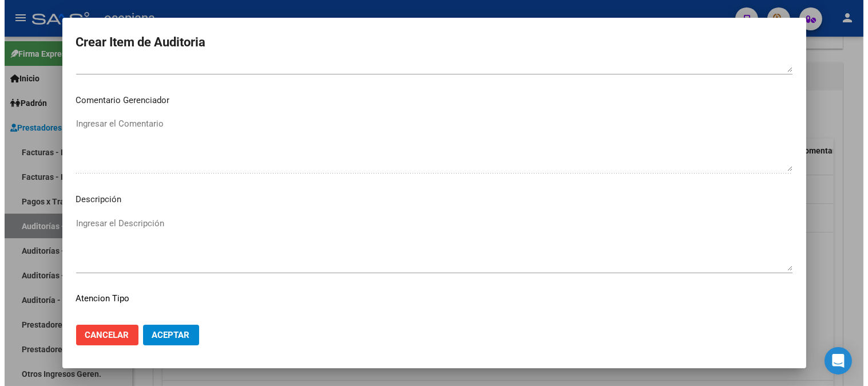
scroll to position [780, 0]
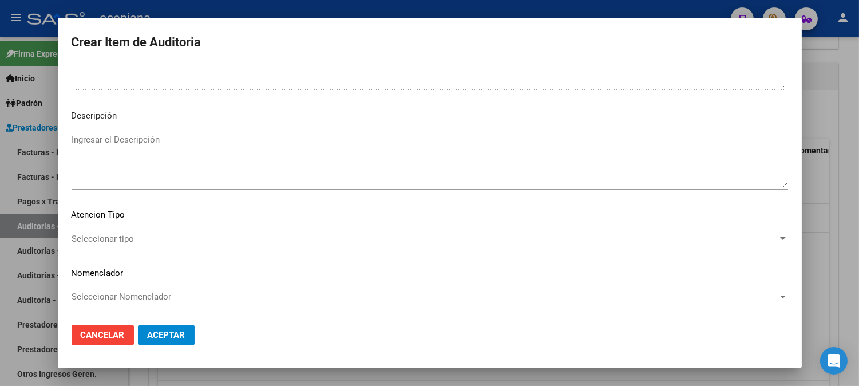
click at [204, 151] on textarea "Ingresar el Descripción" at bounding box center [430, 160] width 717 height 54
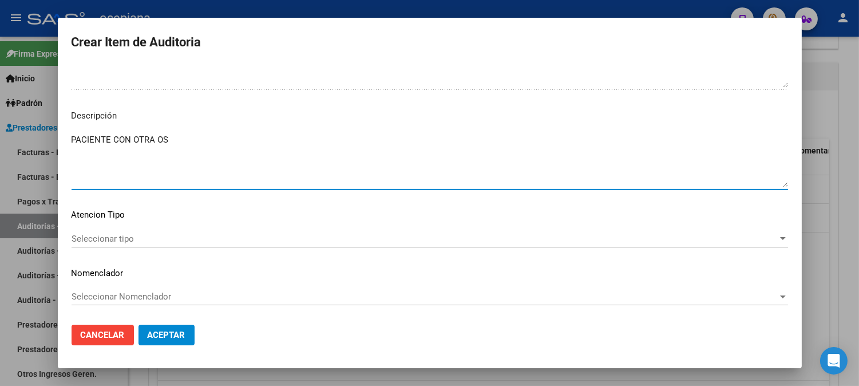
type textarea "PACIENTE CON OTRA OS"
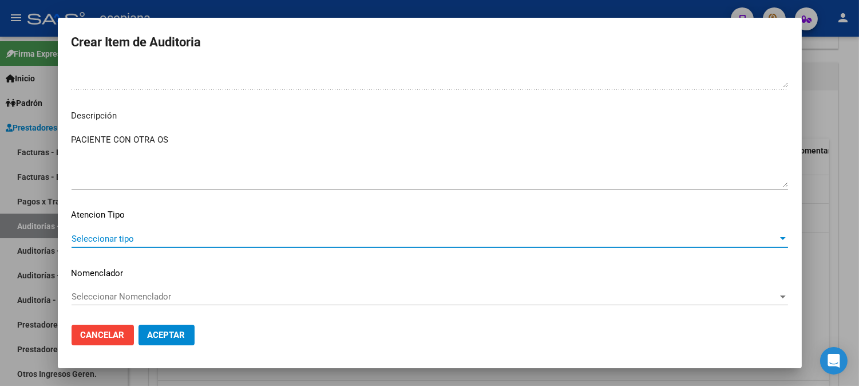
click at [104, 240] on span "Seleccionar tipo" at bounding box center [425, 239] width 706 height 10
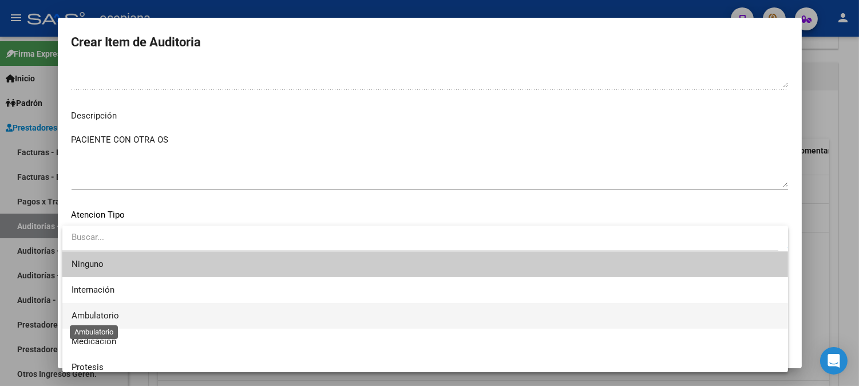
click at [102, 313] on span "Ambulatorio" at bounding box center [96, 315] width 48 height 10
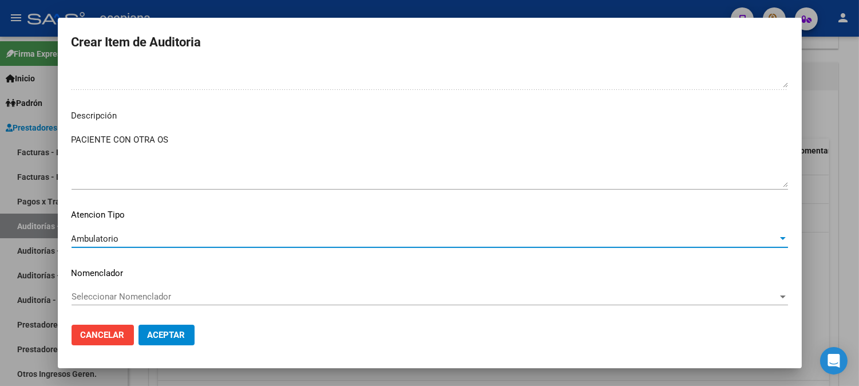
click at [119, 298] on span "Seleccionar Nomenclador" at bounding box center [425, 296] width 706 height 10
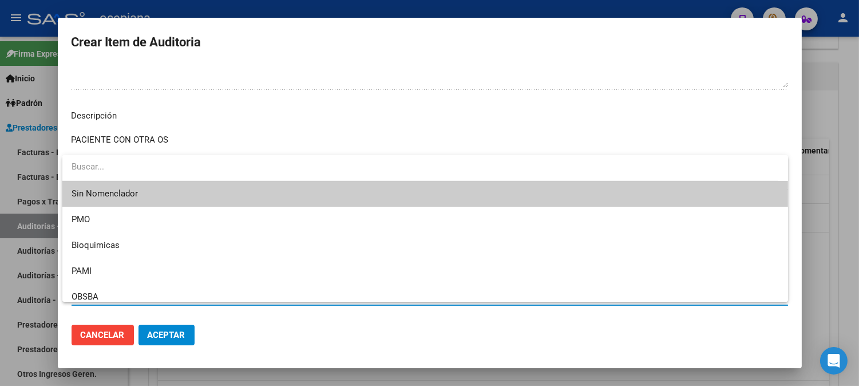
click at [120, 187] on span "Sin Nomenclador" at bounding box center [426, 194] width 708 height 26
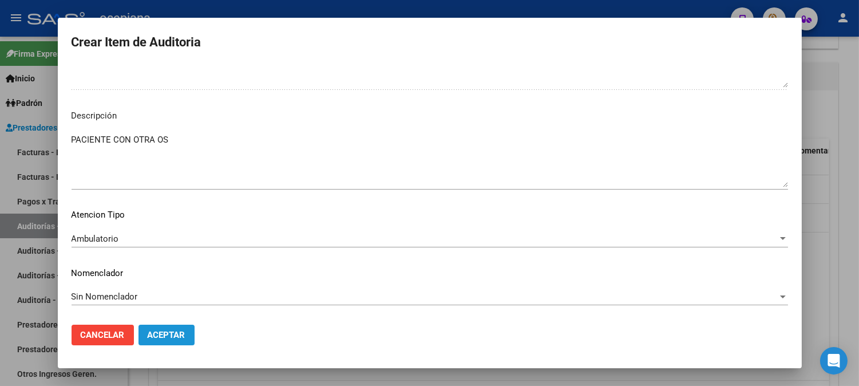
click at [160, 337] on span "Aceptar" at bounding box center [167, 335] width 38 height 10
